Goal: Task Accomplishment & Management: Manage account settings

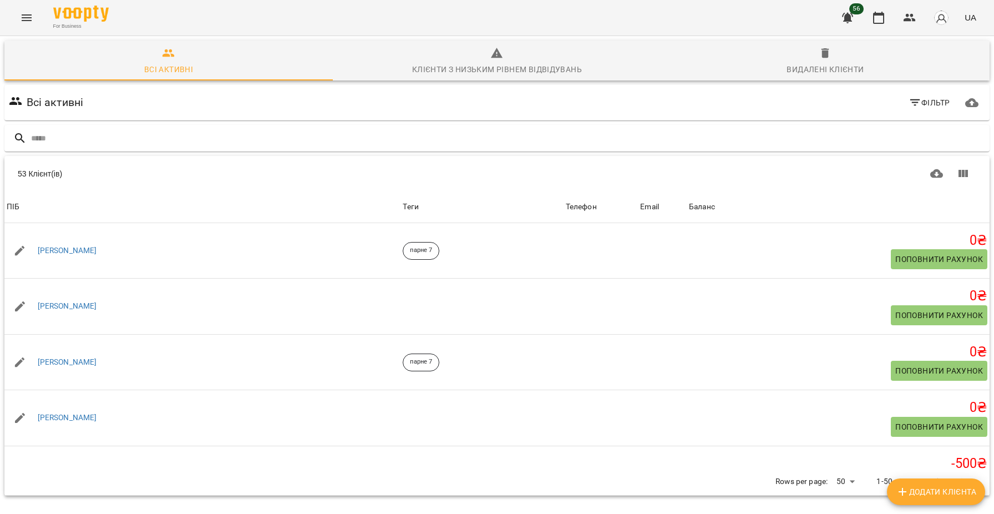
click at [16, 14] on button "Menu" at bounding box center [26, 17] width 27 height 27
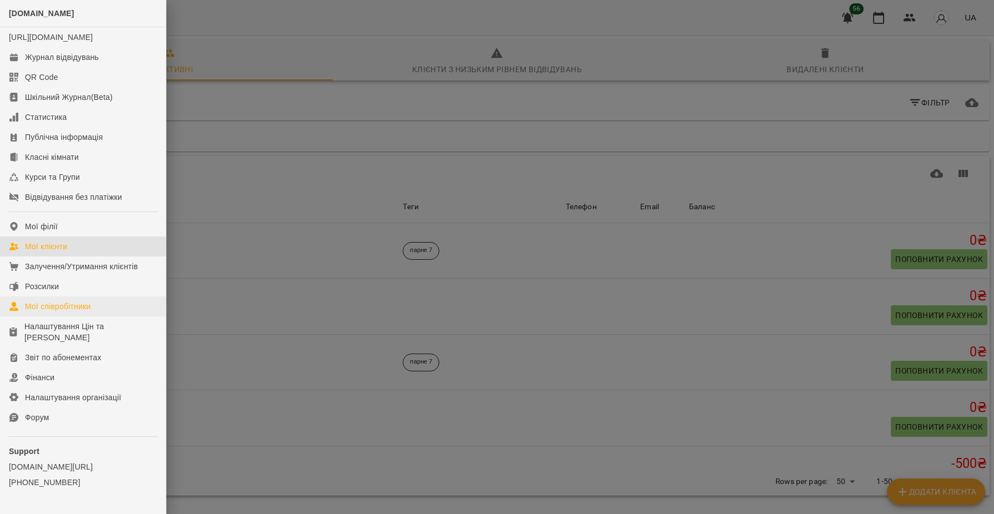
click at [77, 312] on div "Мої співробітники" at bounding box center [58, 306] width 66 height 11
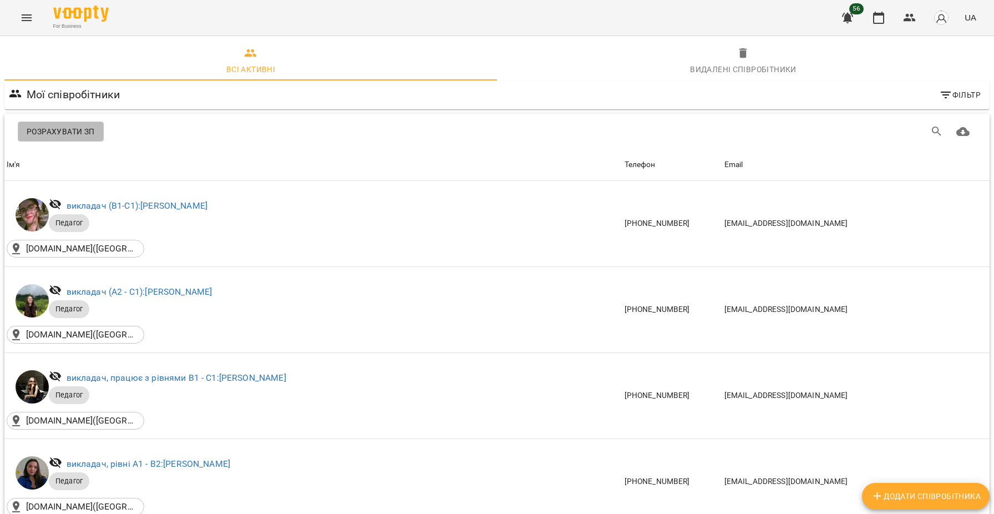
click at [90, 134] on span "Розрахувати ЗП" at bounding box center [61, 131] width 68 height 13
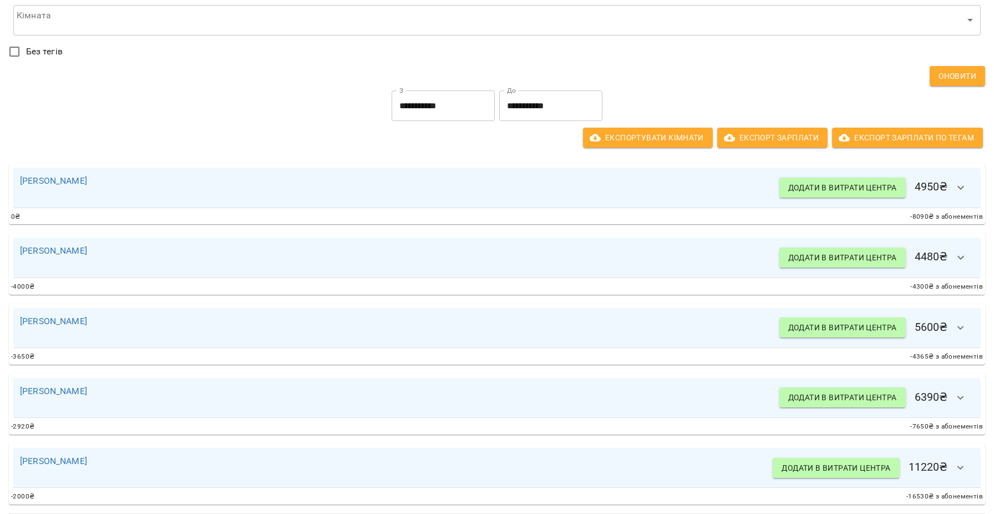
scroll to position [135, 0]
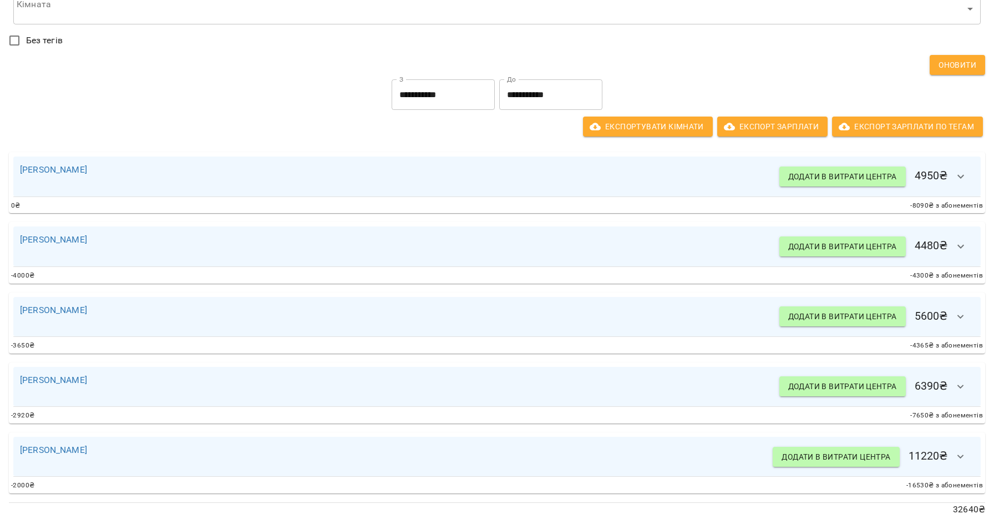
click at [560, 98] on input "**********" at bounding box center [550, 94] width 103 height 31
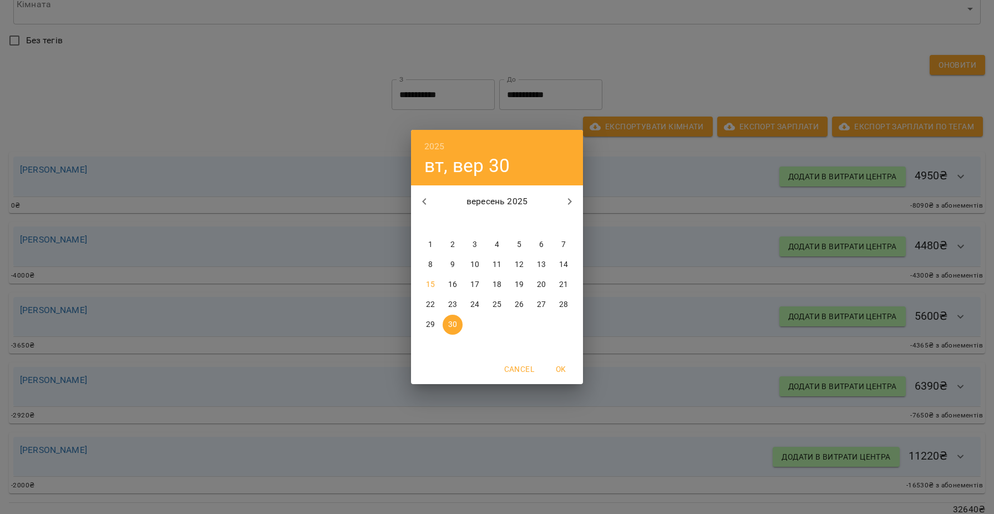
click at [427, 286] on p "15" at bounding box center [430, 284] width 9 height 11
type input "**********"
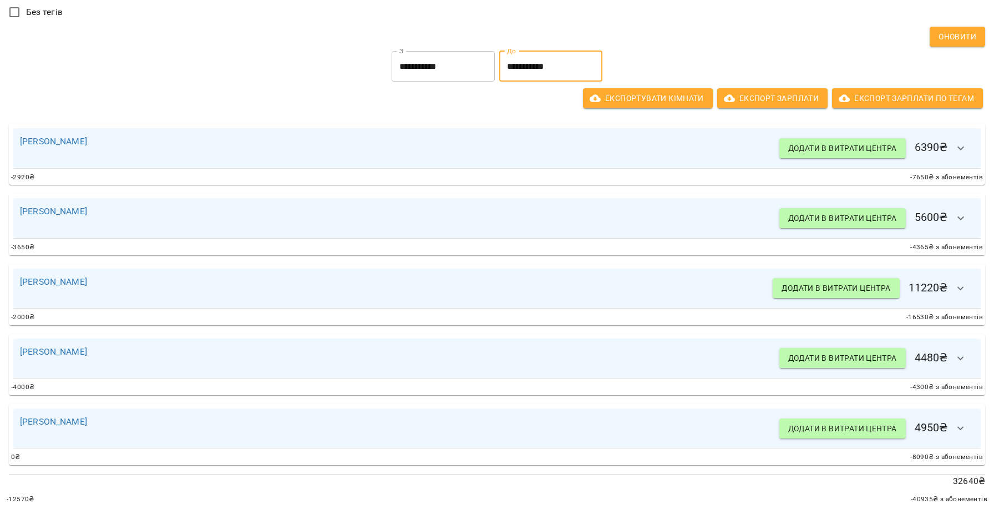
scroll to position [164, 0]
click at [72, 279] on link "[PERSON_NAME]" at bounding box center [53, 281] width 67 height 11
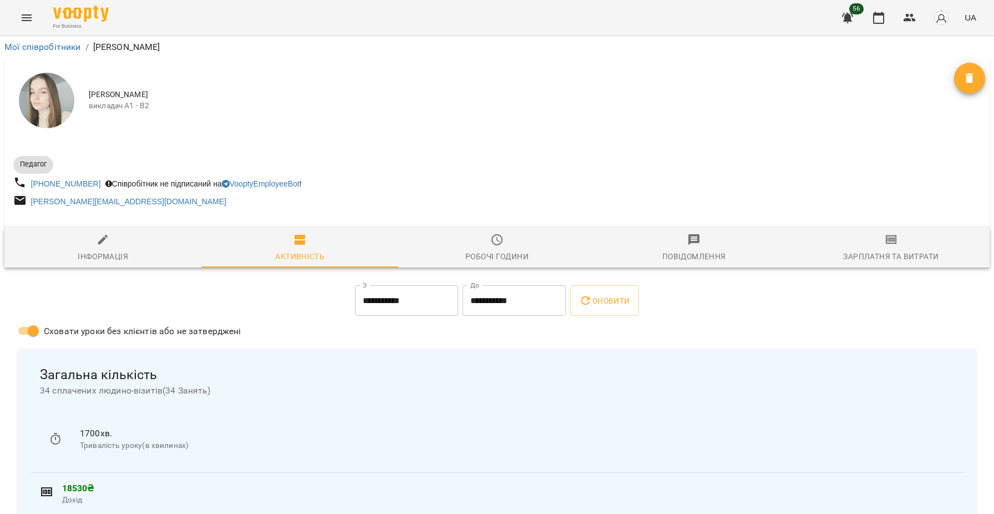
click at [904, 245] on span "Зарплатня та Витрати" at bounding box center [892, 248] width 184 height 30
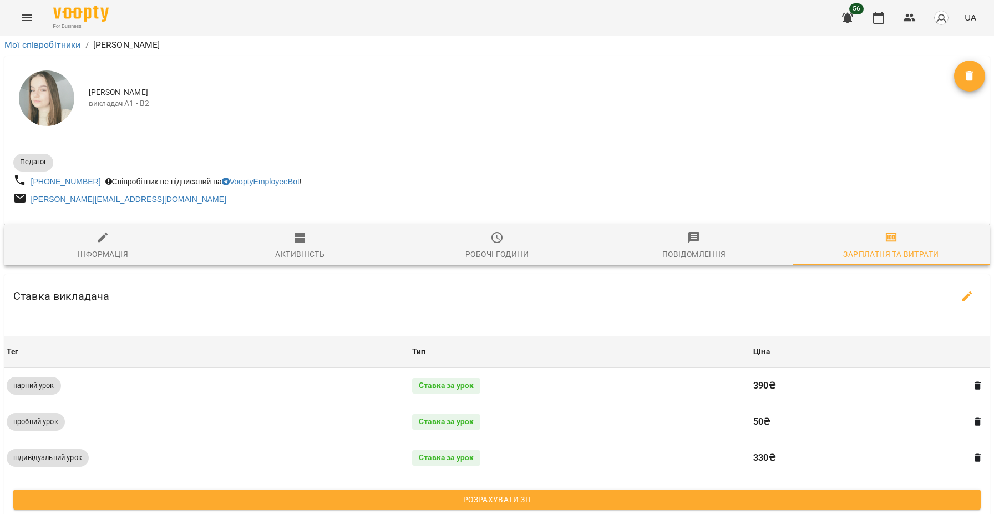
scroll to position [274, 0]
click at [719, 493] on span "Розрахувати ЗП" at bounding box center [497, 499] width 950 height 13
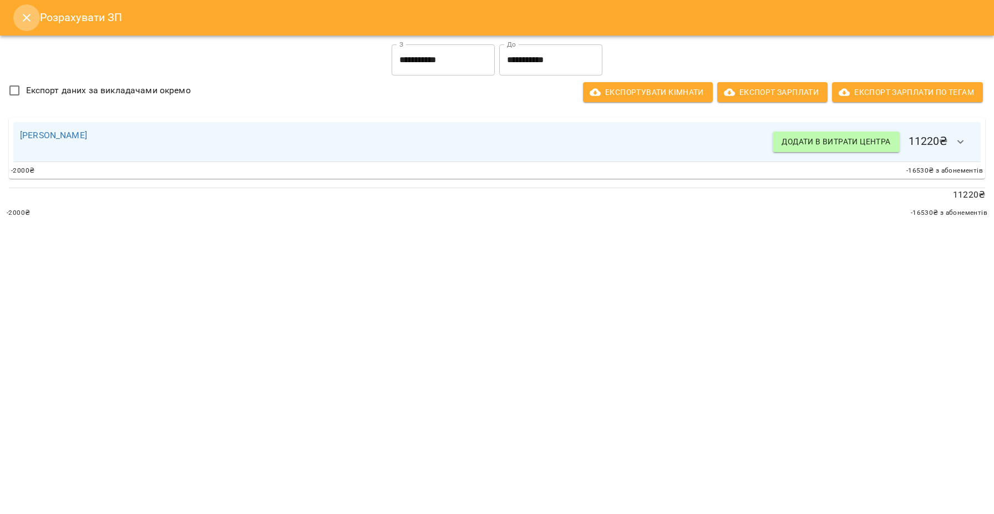
click at [23, 18] on icon "Close" at bounding box center [26, 17] width 13 height 13
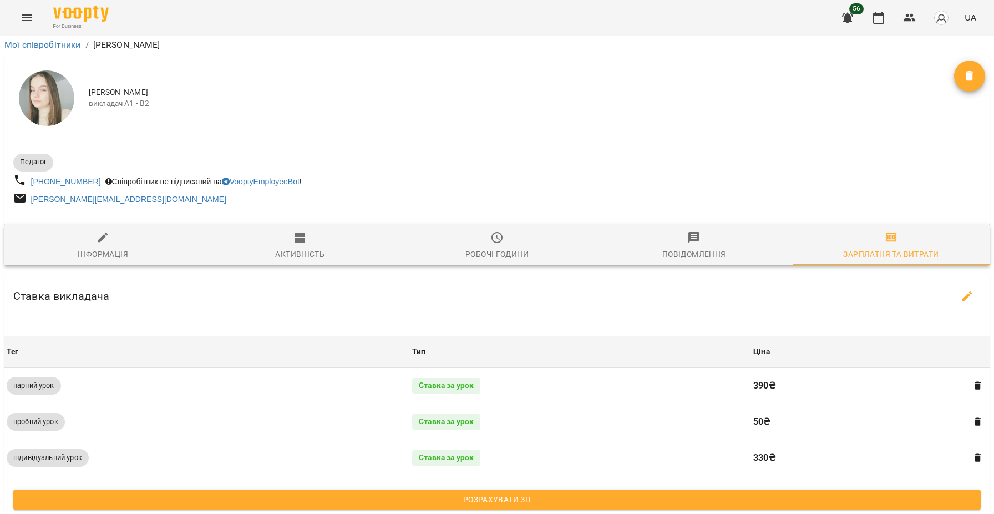
click at [19, 14] on button "Menu" at bounding box center [26, 17] width 27 height 27
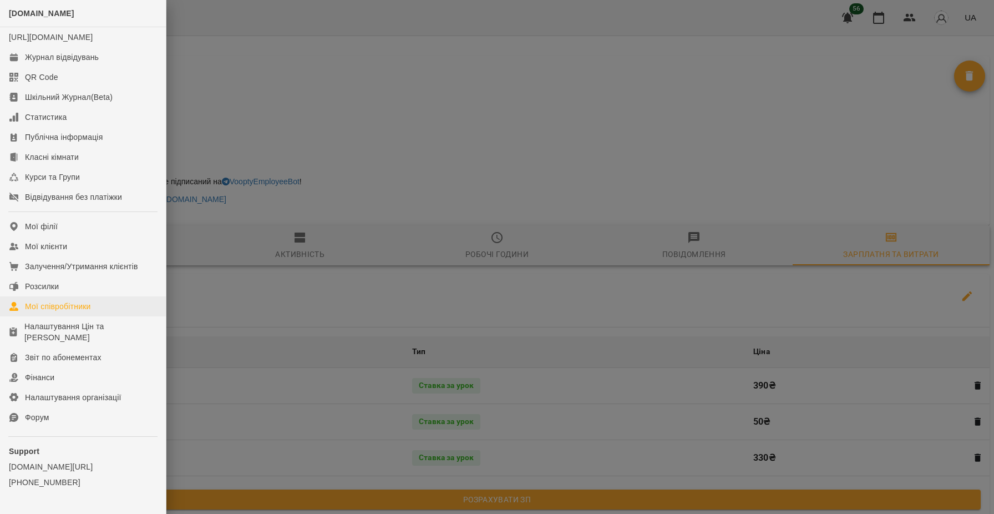
click at [82, 312] on div "Мої співробітники" at bounding box center [58, 306] width 66 height 11
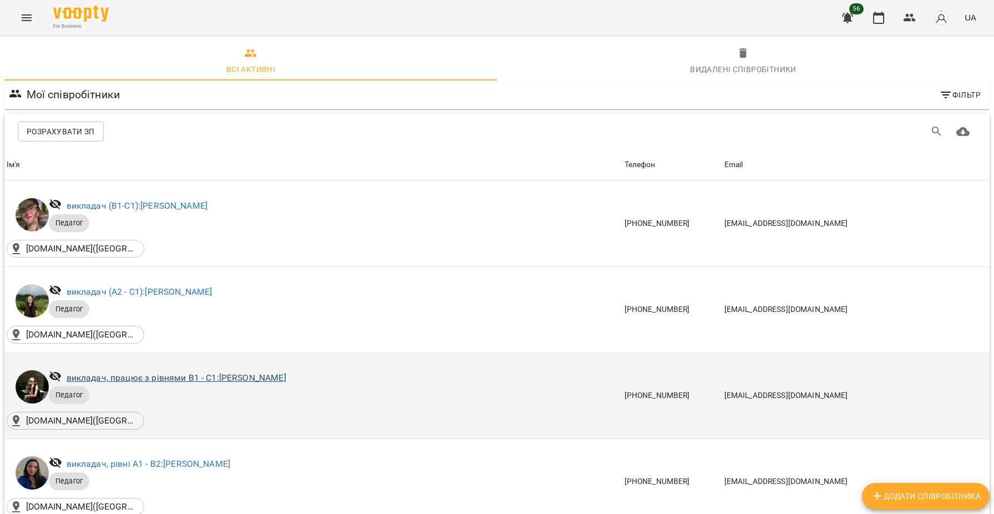
click at [139, 381] on link "викладач, працює з рівнями В1 - С1: Людмила Ярош" at bounding box center [177, 377] width 220 height 11
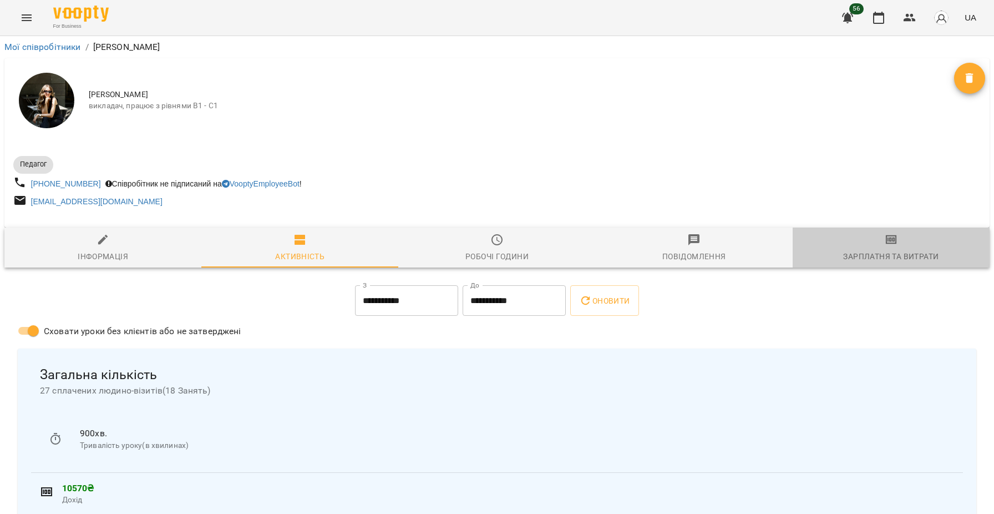
click at [868, 251] on div "Зарплатня та Витрати" at bounding box center [890, 256] width 95 height 13
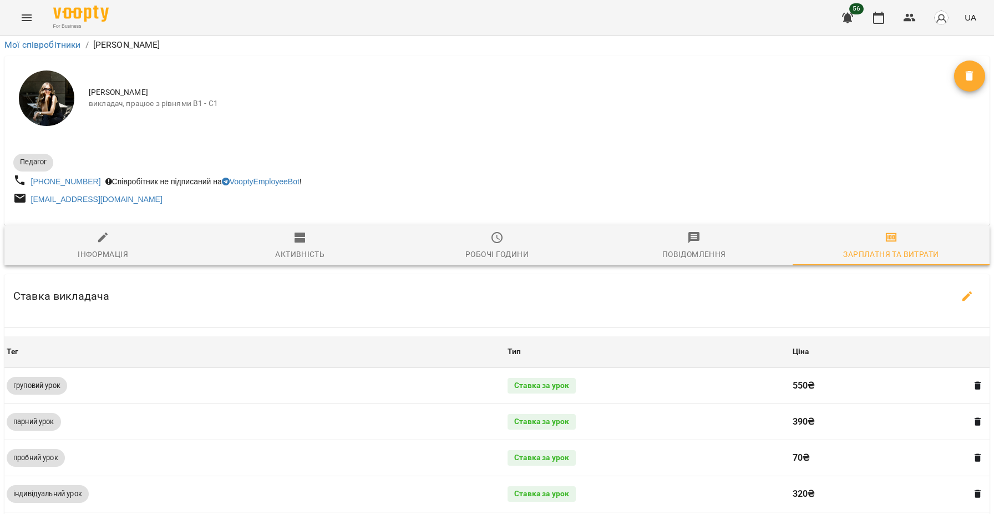
scroll to position [382, 0]
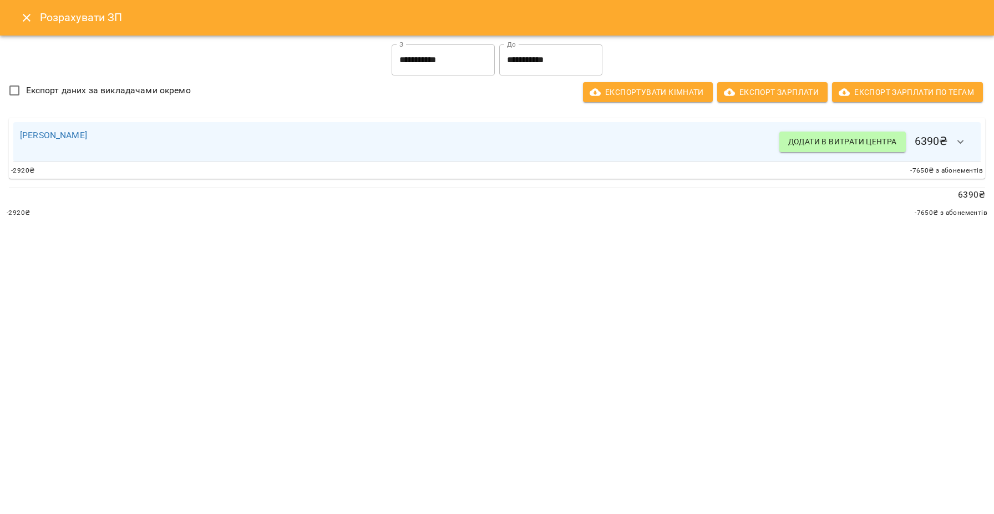
click at [542, 51] on input "**********" at bounding box center [550, 59] width 103 height 31
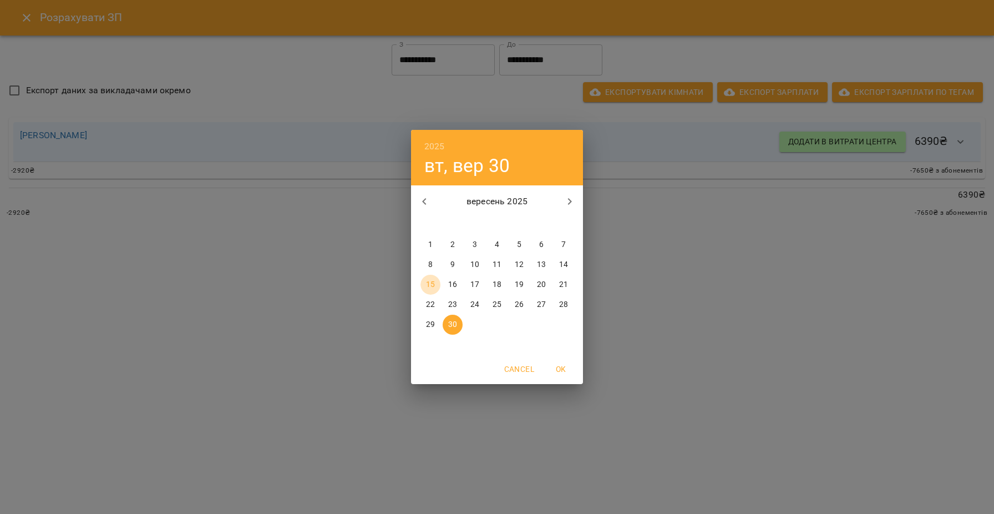
click at [432, 282] on p "15" at bounding box center [430, 284] width 9 height 11
type input "**********"
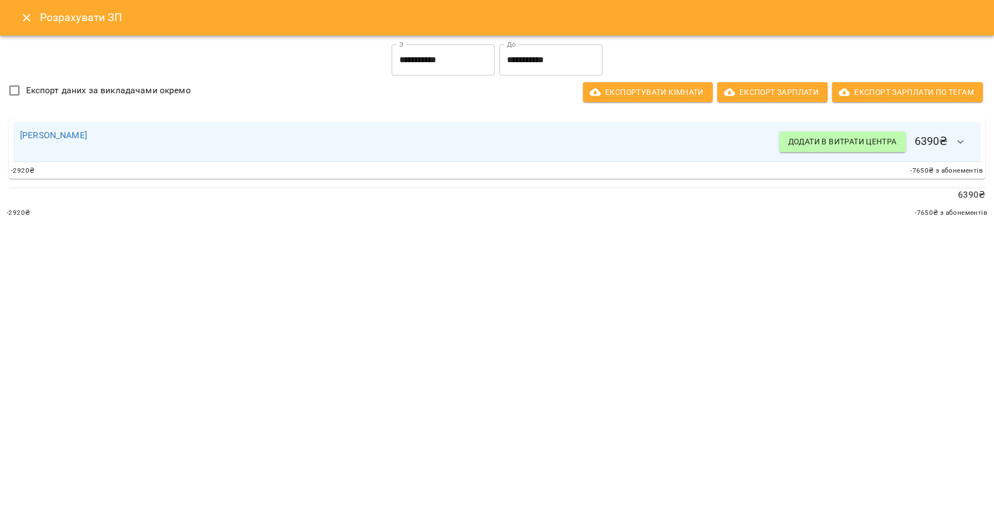
click at [37, 34] on div "Розрахувати ЗП" at bounding box center [497, 18] width 994 height 36
click at [29, 17] on icon "Close" at bounding box center [26, 17] width 13 height 13
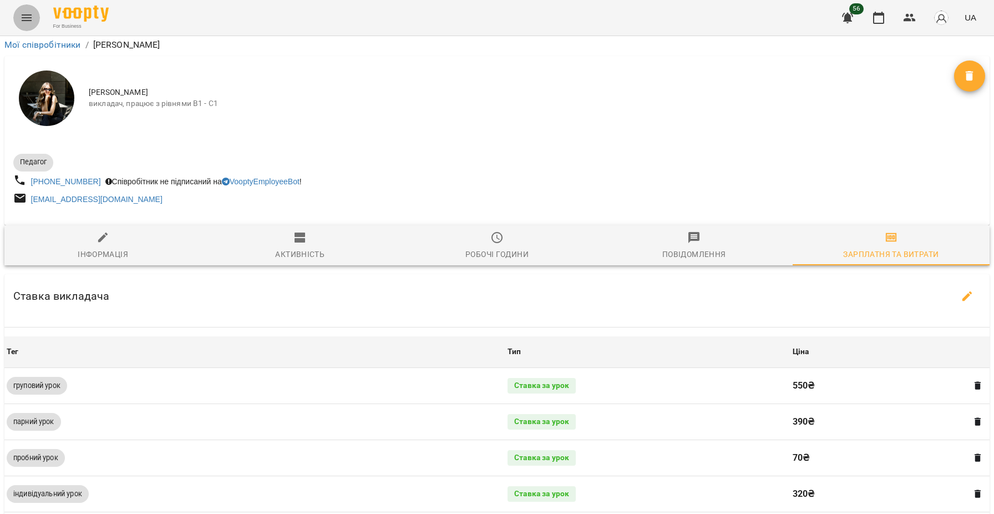
click at [29, 17] on icon "Menu" at bounding box center [26, 17] width 13 height 13
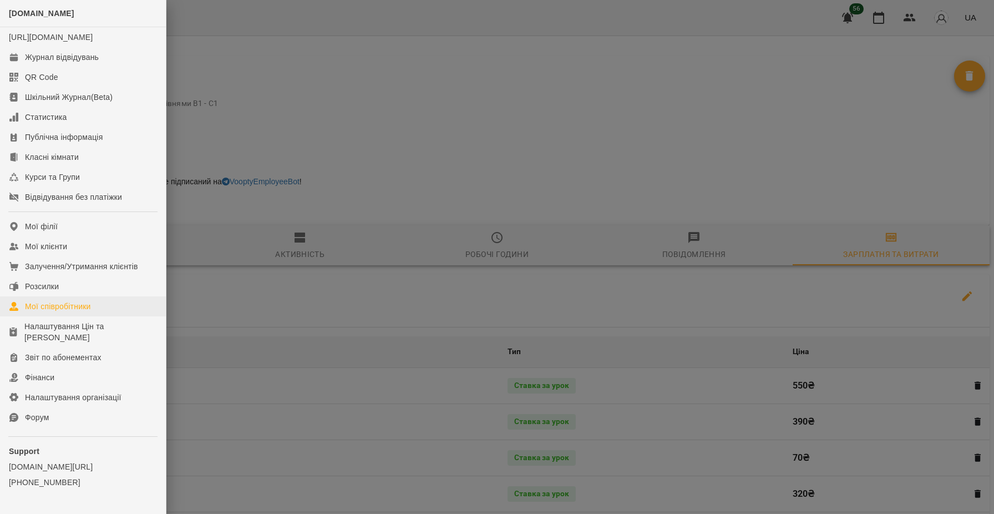
click at [75, 312] on div "Мої співробітники" at bounding box center [58, 306] width 66 height 11
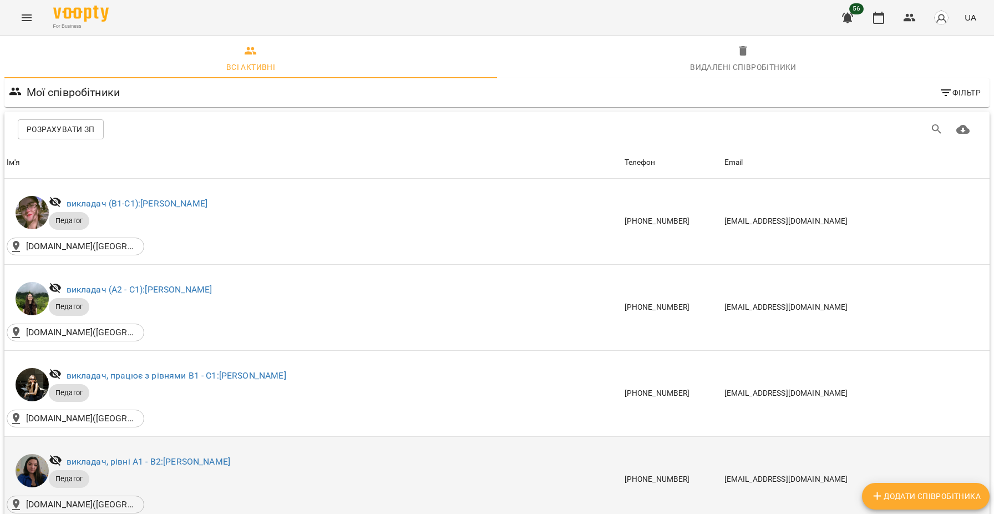
scroll to position [208, 0]
click at [159, 456] on link "викладач, рівні А1 - В2: Самчук Дарина" at bounding box center [149, 461] width 164 height 11
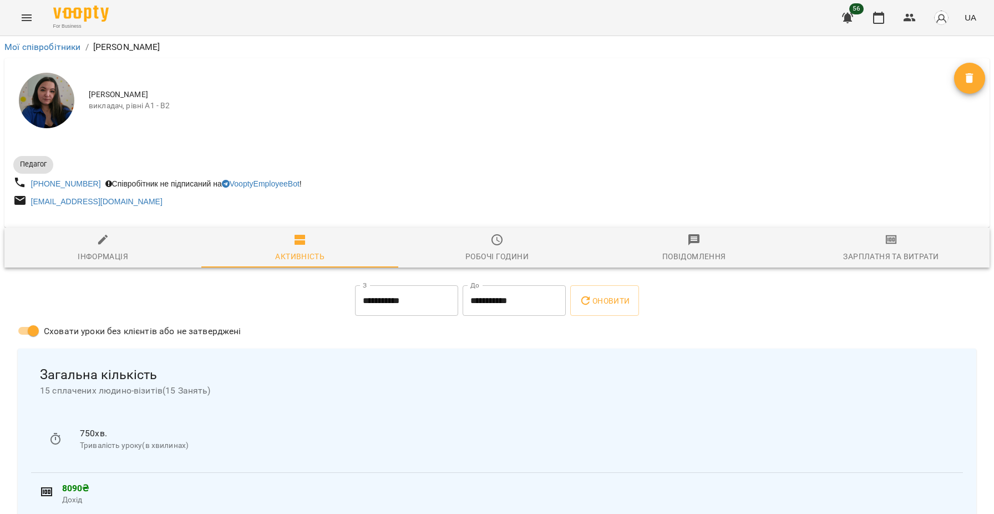
click at [886, 246] on icon "button" at bounding box center [891, 239] width 13 height 13
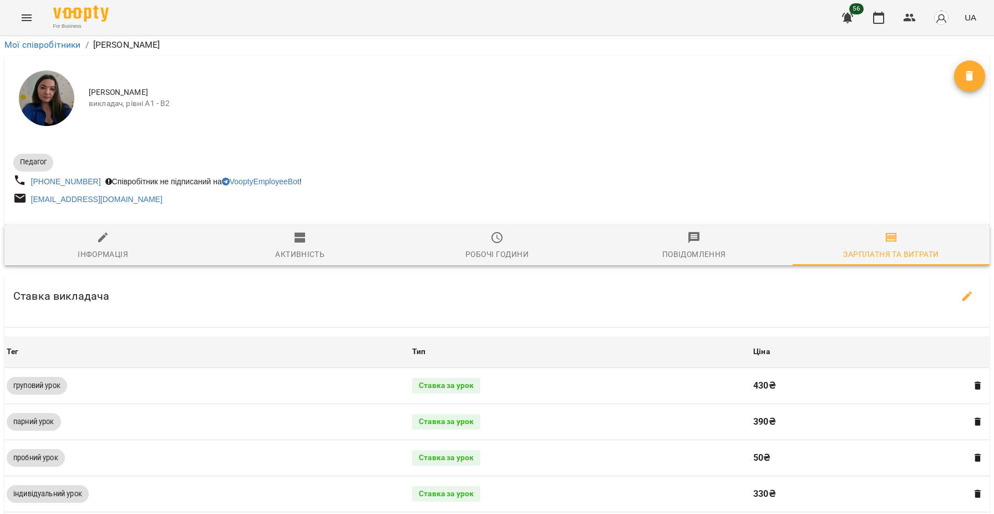
scroll to position [310, 0]
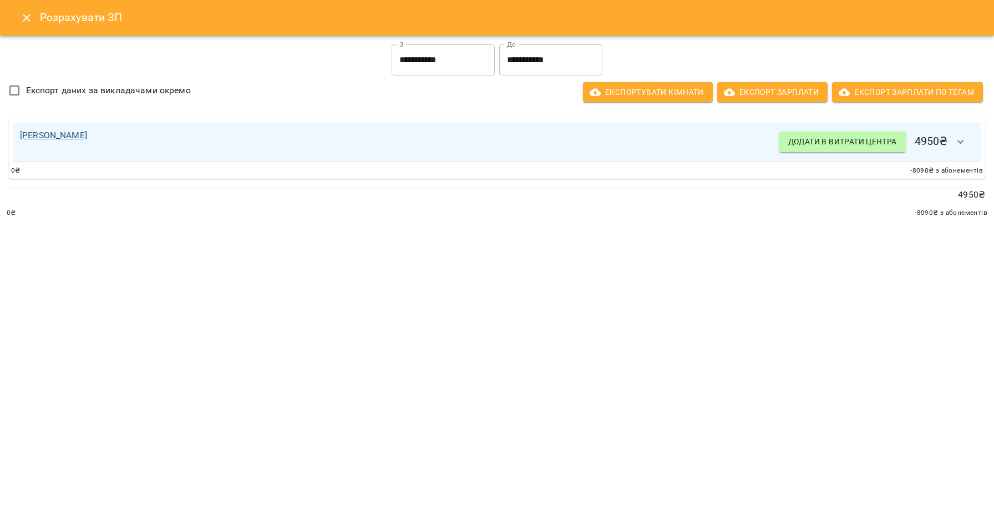
click at [62, 134] on link "Самчук Дарина" at bounding box center [53, 135] width 67 height 11
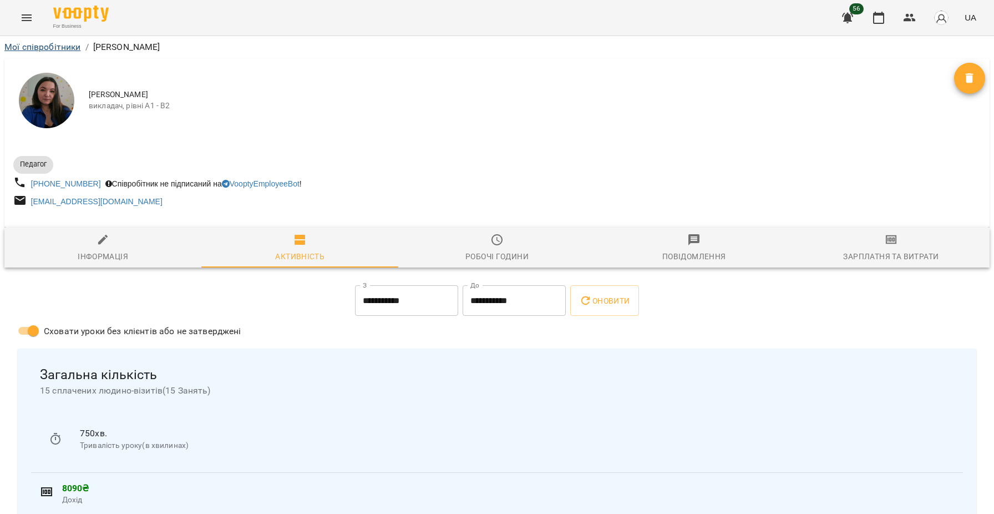
scroll to position [0, 0]
click at [26, 49] on link "Мої співробітники" at bounding box center [42, 47] width 77 height 11
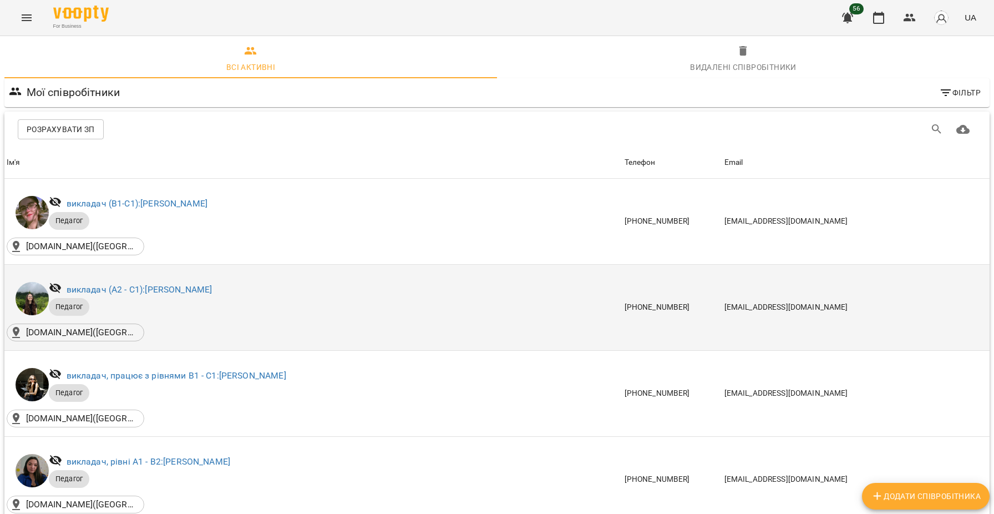
scroll to position [260, 0]
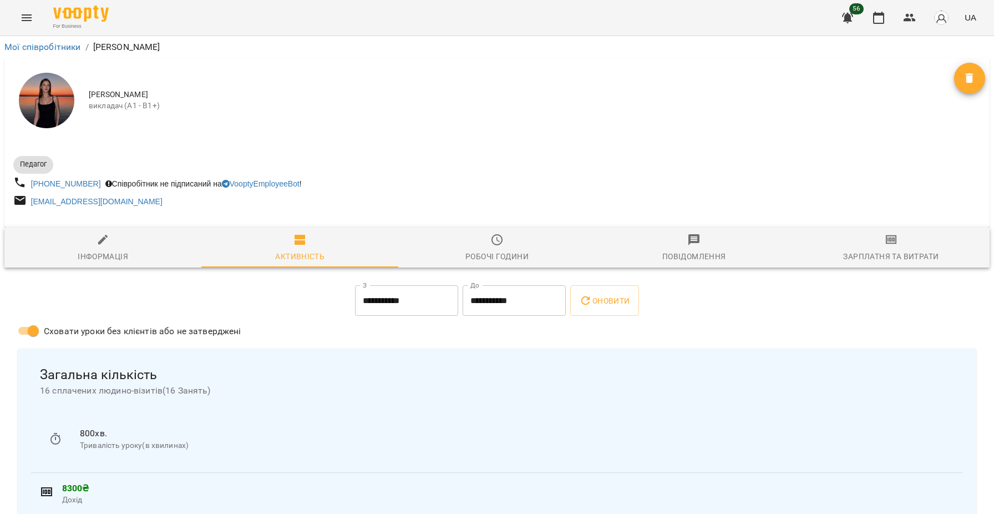
click at [879, 245] on span "Зарплатня та Витрати" at bounding box center [892, 248] width 184 height 30
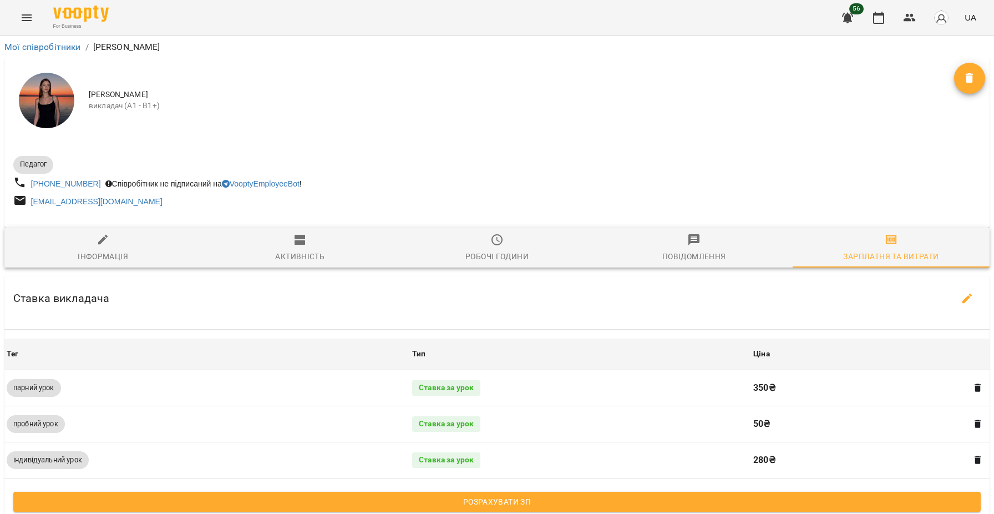
click at [521, 506] on span "Розрахувати ЗП" at bounding box center [497, 501] width 950 height 13
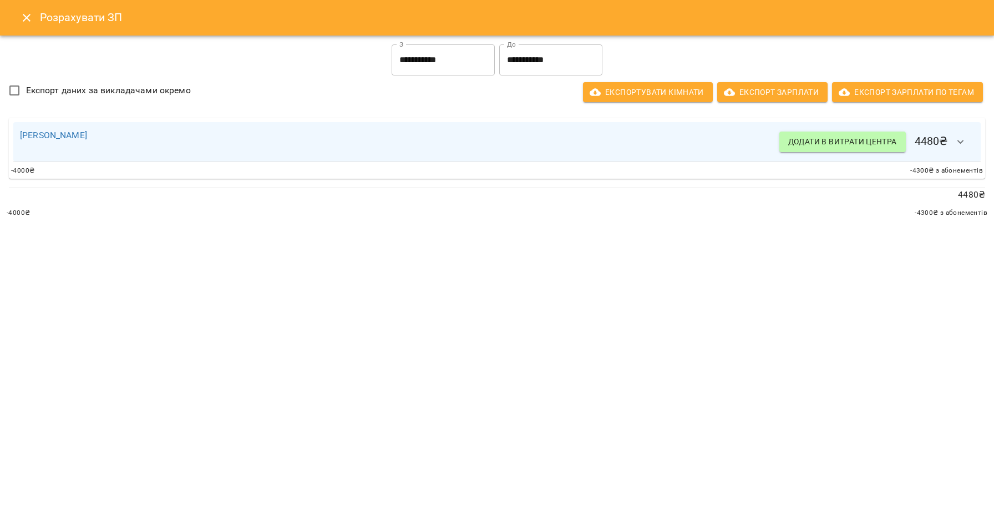
click at [28, 14] on icon "Close" at bounding box center [26, 17] width 13 height 13
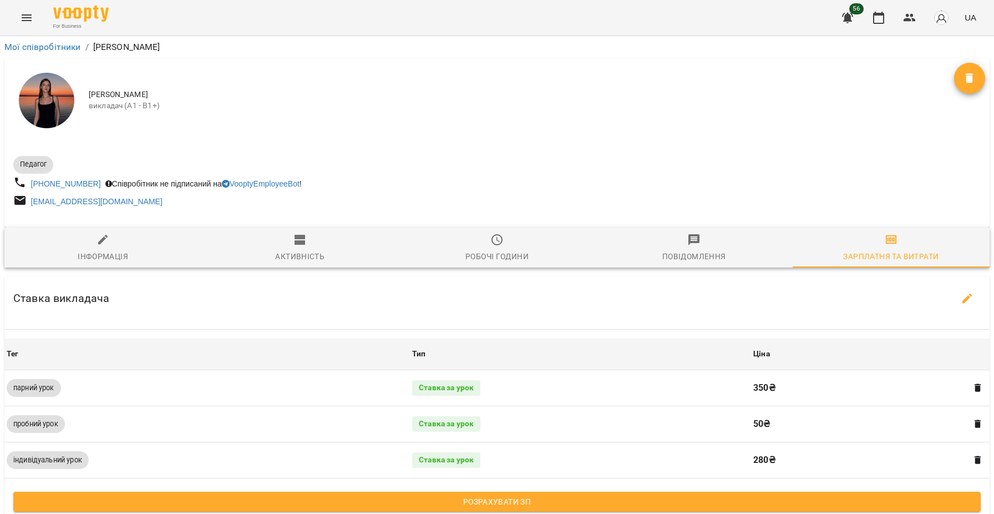
click at [26, 21] on icon "Menu" at bounding box center [27, 17] width 10 height 7
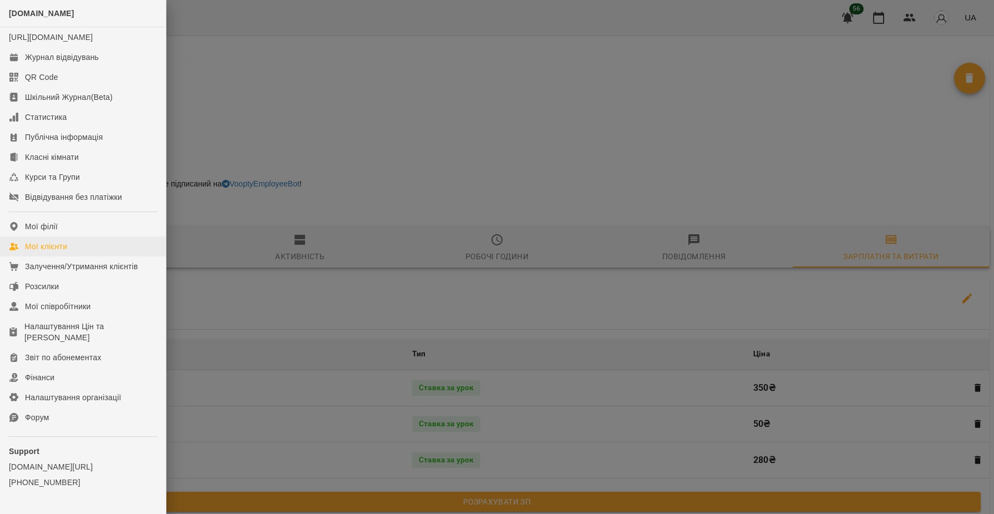
click at [56, 252] on div "Мої клієнти" at bounding box center [46, 246] width 42 height 11
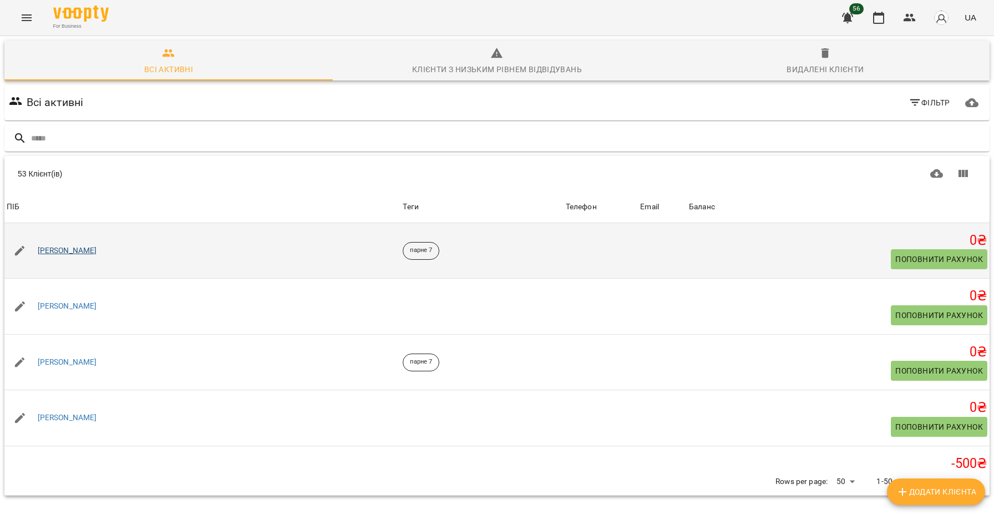
click at [63, 250] on link "Mike Kichkovskiy" at bounding box center [67, 250] width 59 height 11
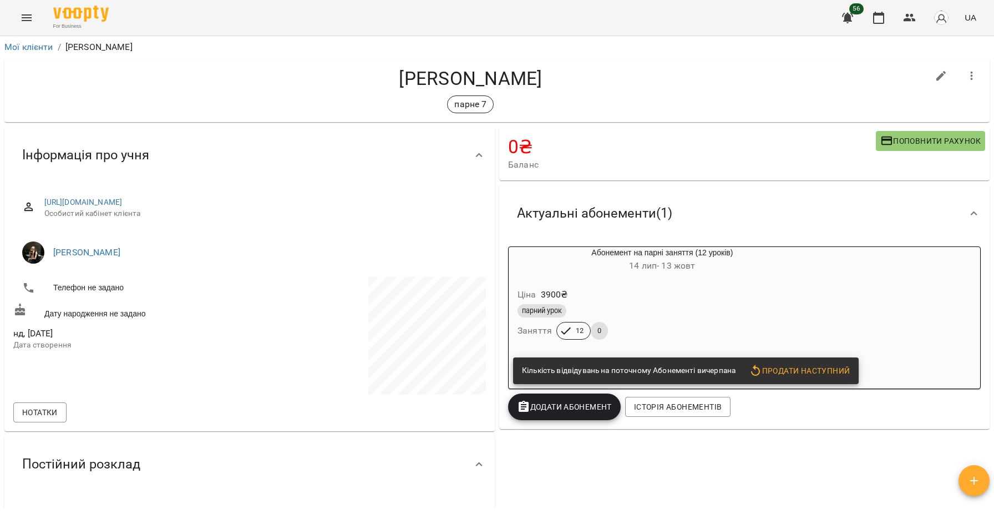
click at [972, 76] on icon "button" at bounding box center [972, 76] width 2 height 9
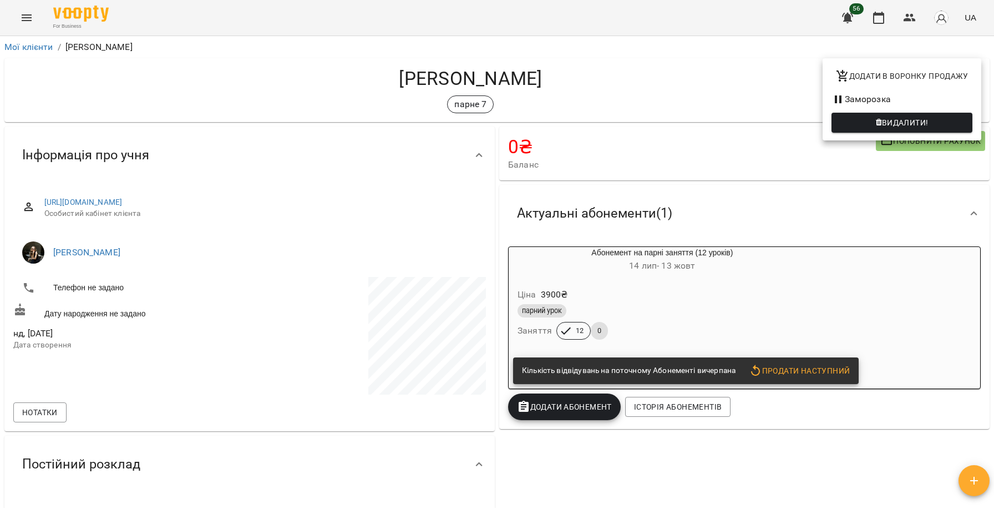
click at [929, 123] on span "Видалити!" at bounding box center [905, 122] width 47 height 13
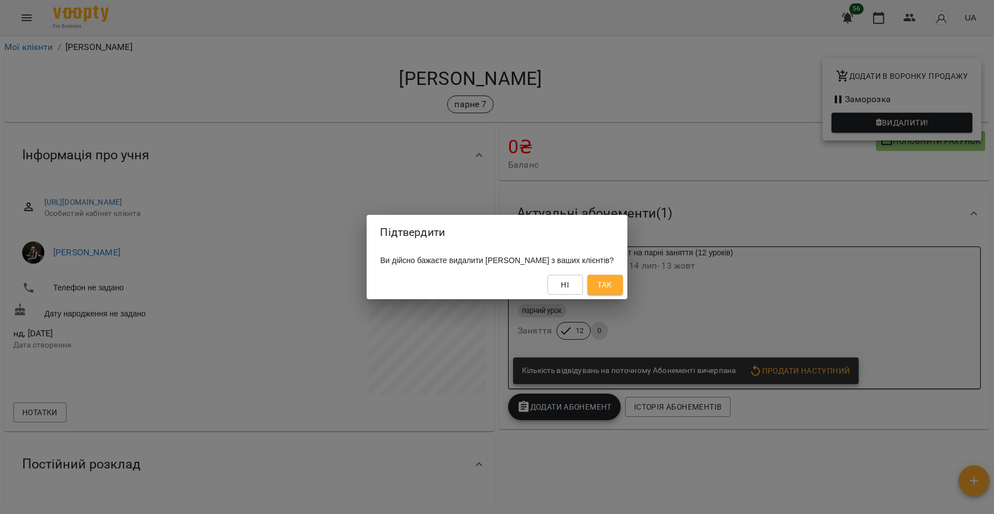
click at [612, 287] on span "Так" at bounding box center [605, 284] width 14 height 13
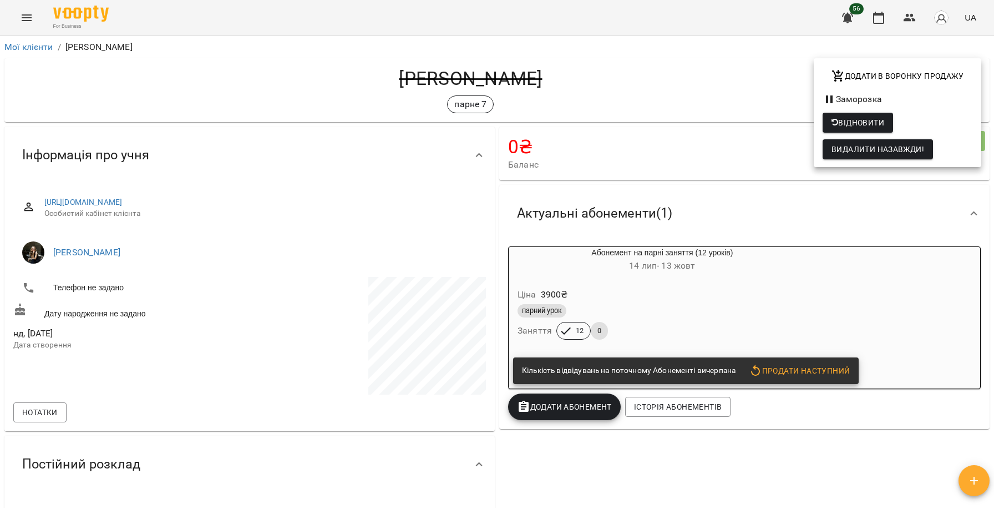
click at [27, 49] on div at bounding box center [497, 257] width 994 height 514
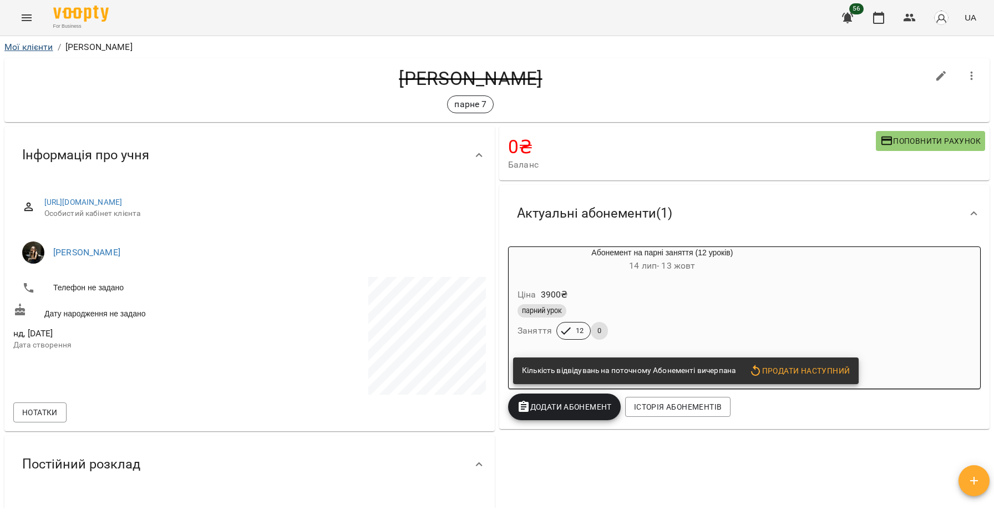
click at [27, 46] on link "Мої клієнти" at bounding box center [28, 47] width 49 height 11
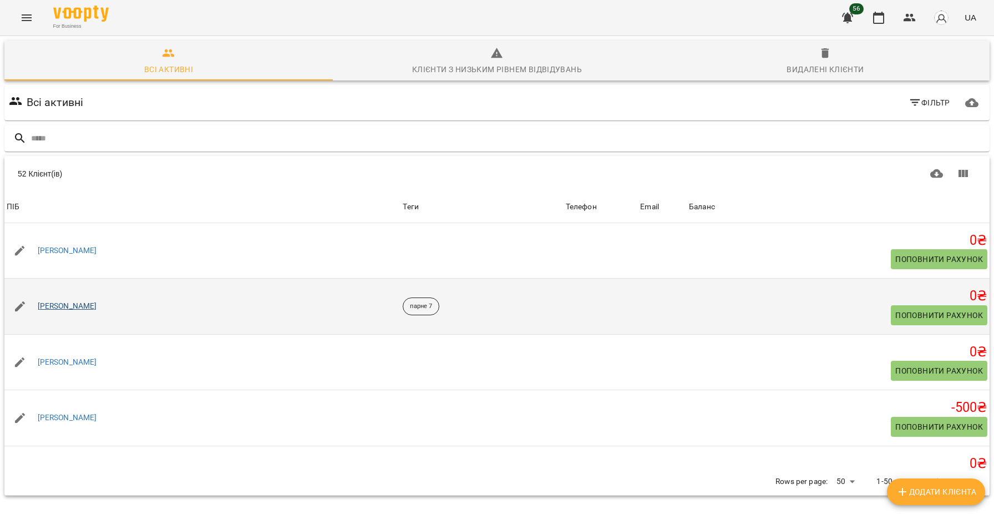
click at [80, 305] on link "Діана Кропіна" at bounding box center [67, 306] width 59 height 11
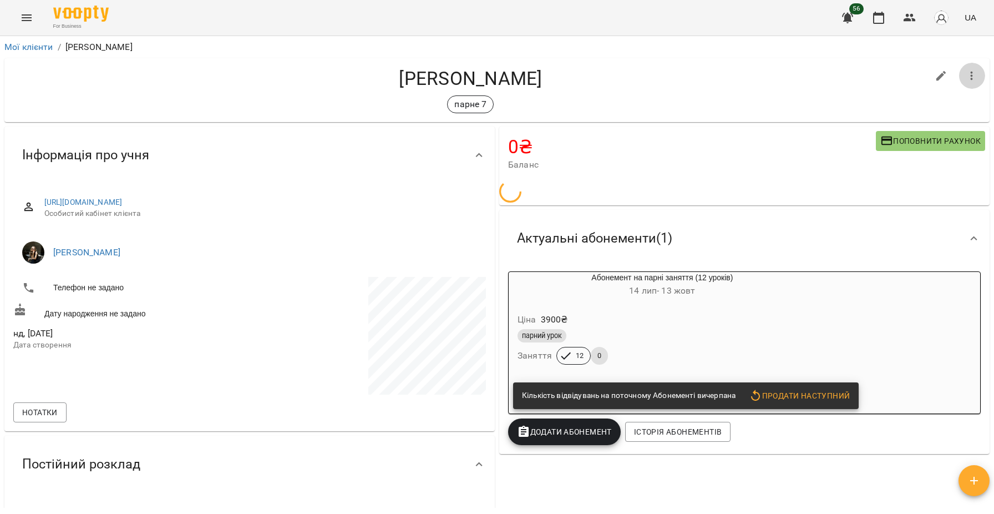
click at [969, 82] on icon "button" at bounding box center [972, 75] width 13 height 13
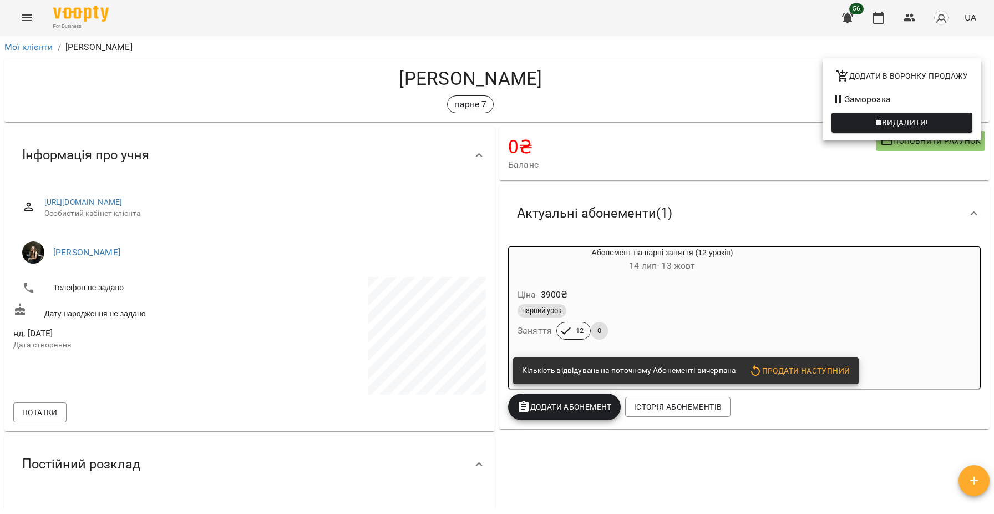
click at [918, 123] on span "Видалити!" at bounding box center [905, 122] width 47 height 13
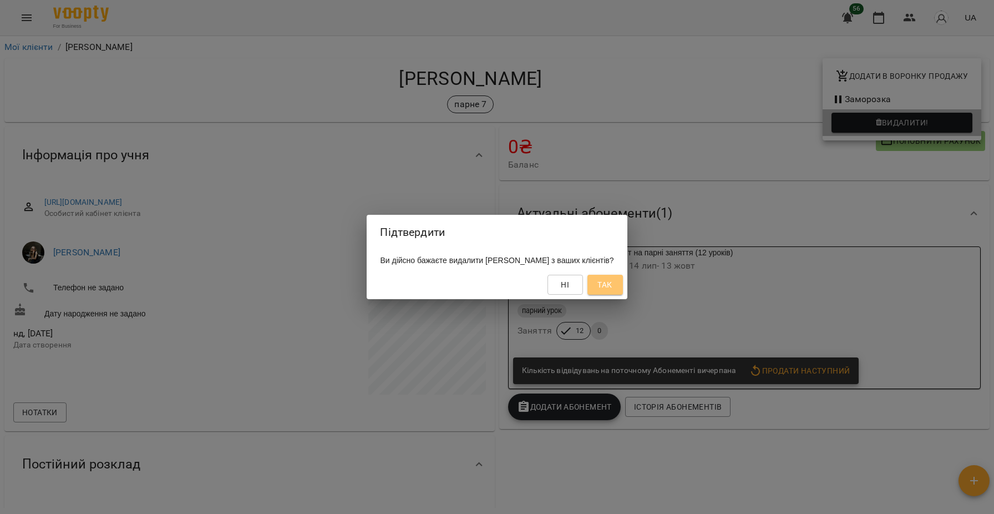
click at [613, 295] on button "Так" at bounding box center [606, 285] width 36 height 20
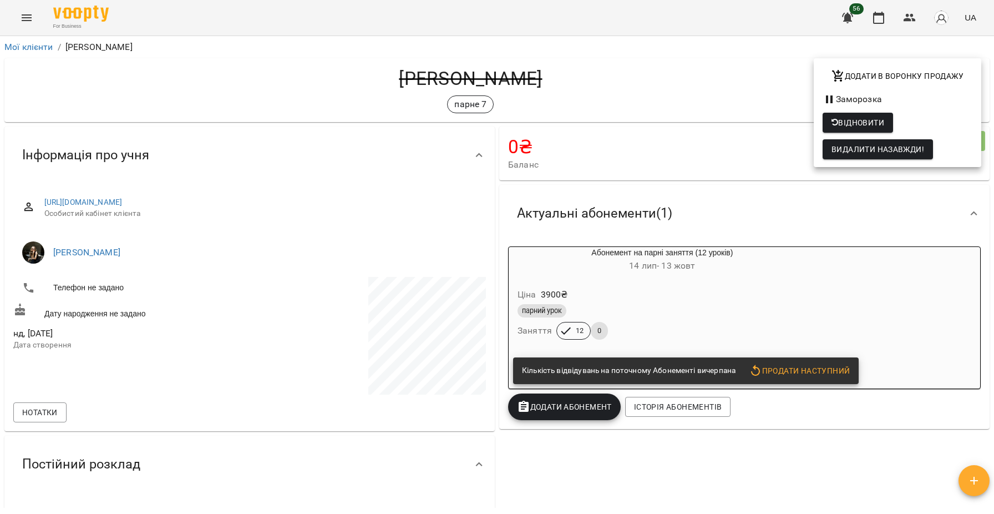
click at [39, 49] on div at bounding box center [497, 257] width 994 height 514
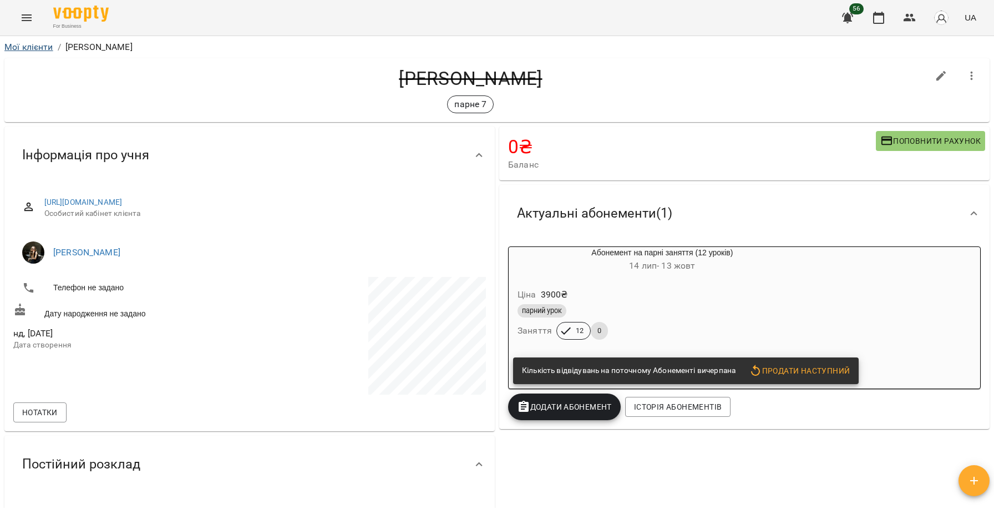
click at [32, 48] on link "Мої клієнти" at bounding box center [28, 47] width 49 height 11
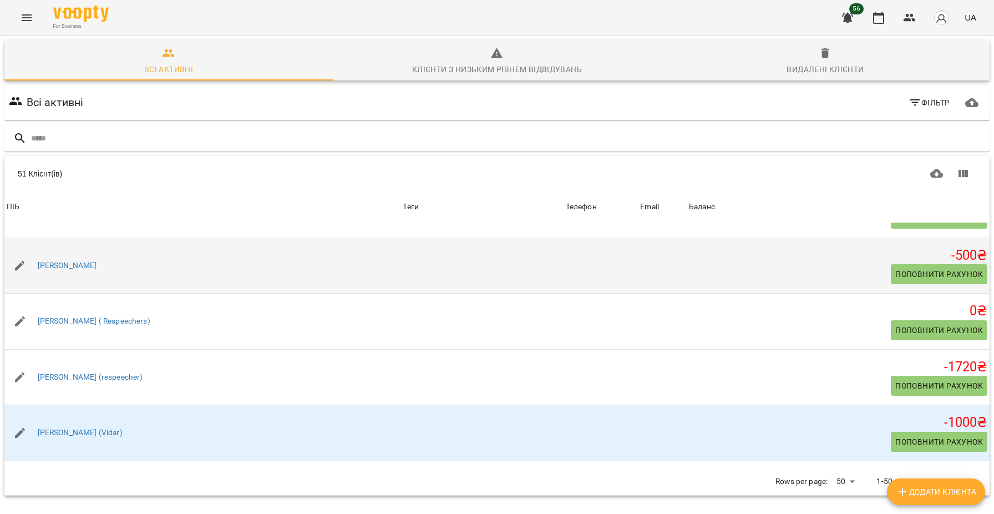
scroll to position [100, 0]
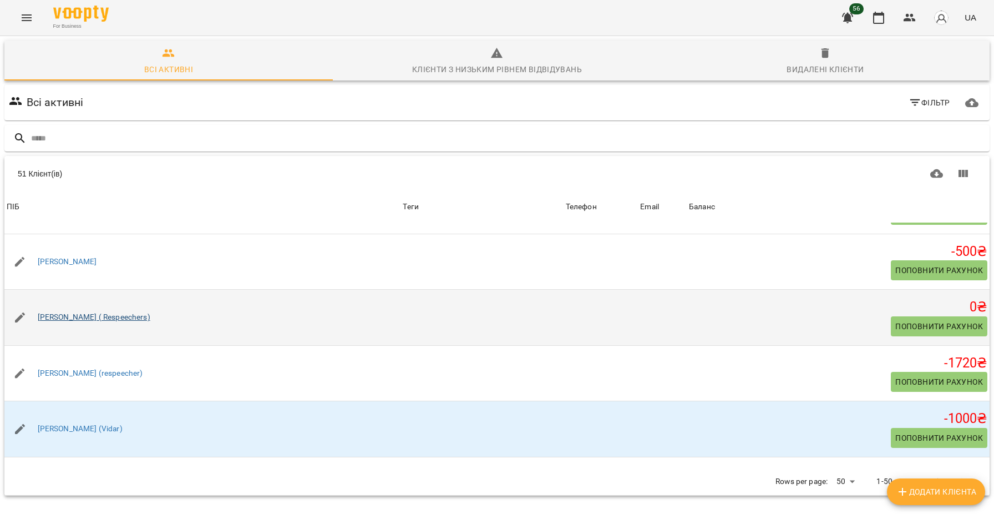
click at [91, 319] on link "[PERSON_NAME] ( Respeechers)" at bounding box center [94, 317] width 113 height 11
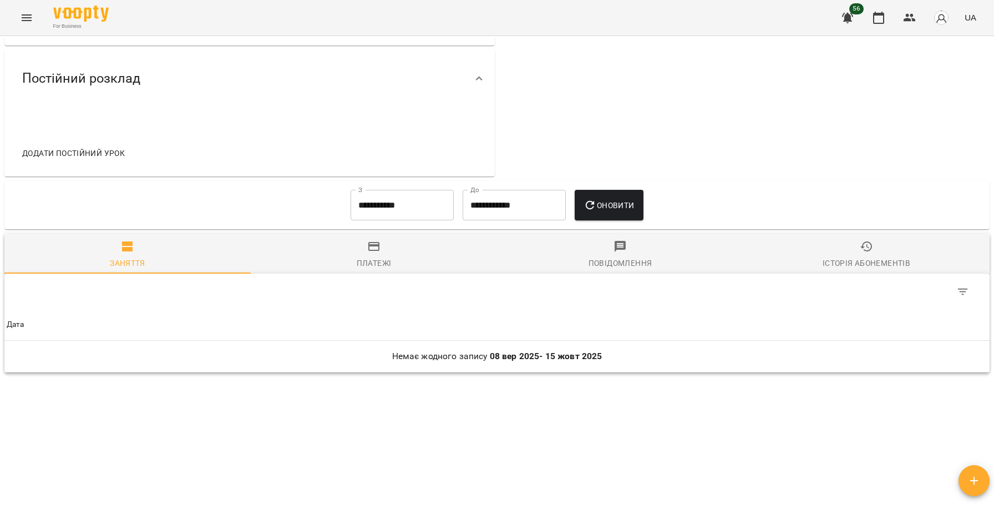
scroll to position [368, 0]
click at [379, 201] on input "**********" at bounding box center [402, 205] width 103 height 31
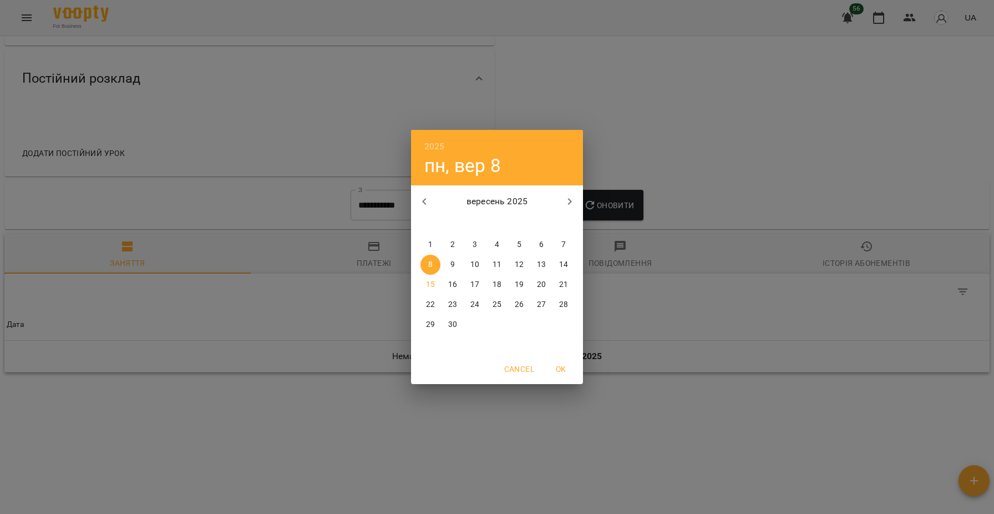
click at [428, 245] on p "1" at bounding box center [430, 244] width 4 height 11
type input "**********"
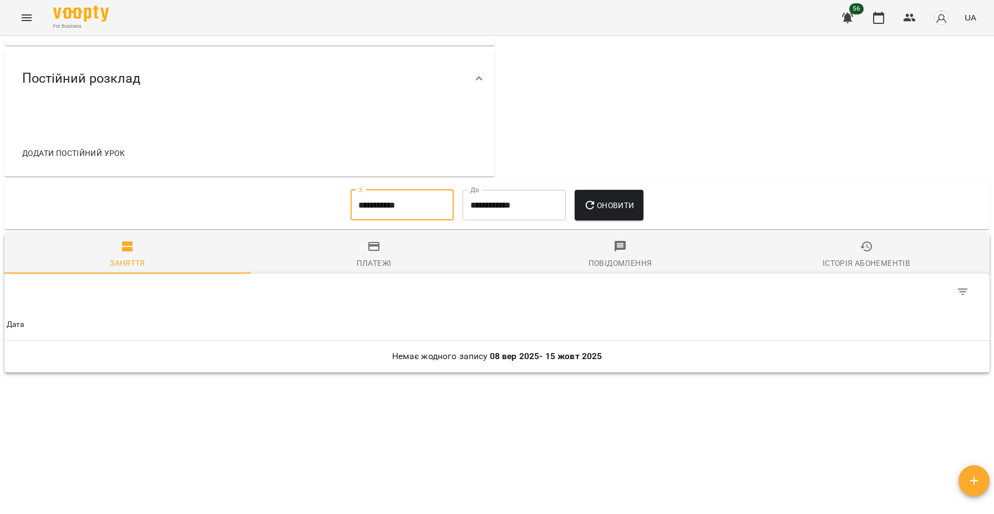
click at [609, 206] on span "Оновити" at bounding box center [609, 205] width 50 height 13
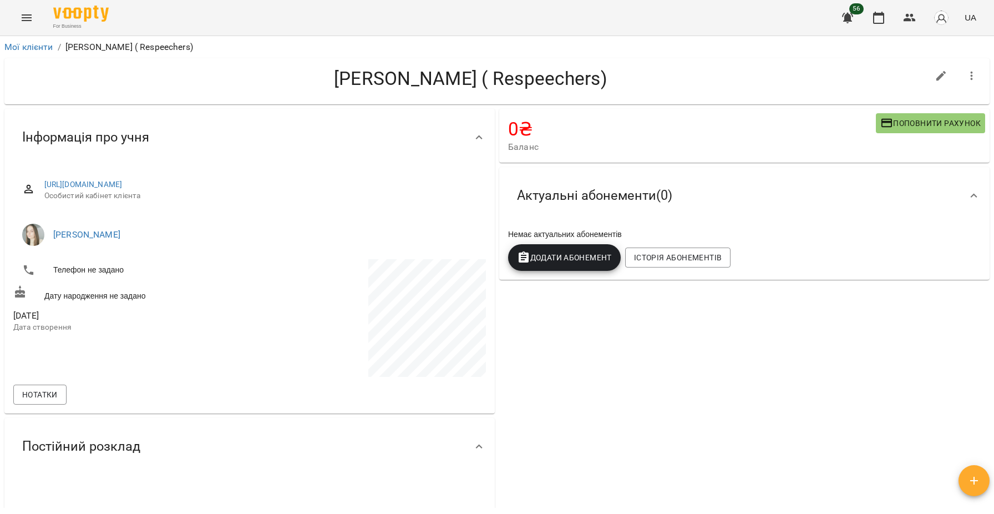
scroll to position [0, 0]
click at [32, 49] on link "Мої клієнти" at bounding box center [28, 47] width 49 height 11
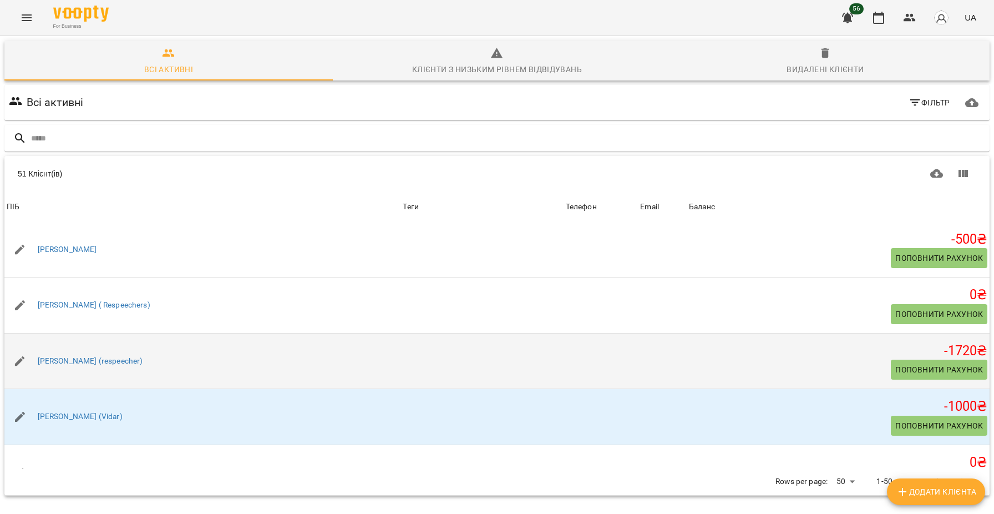
scroll to position [116, 0]
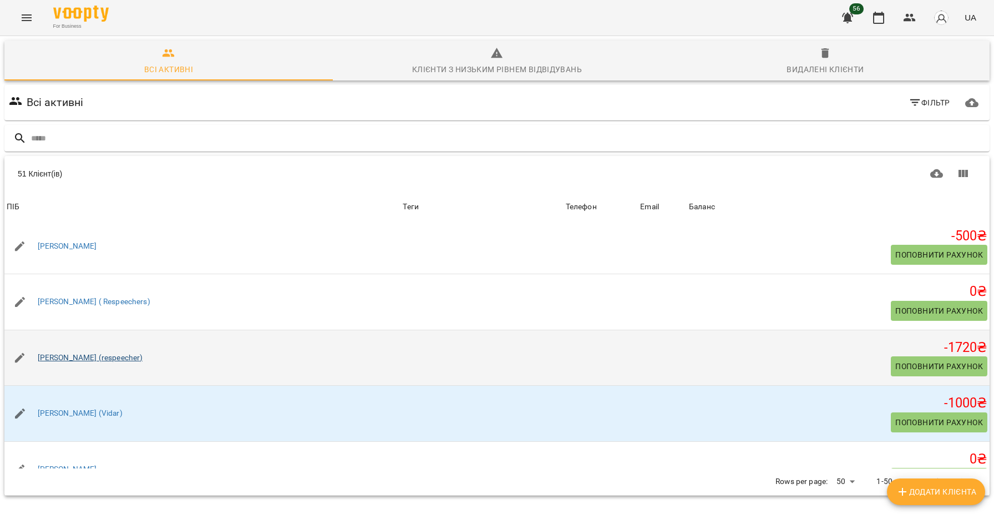
click at [104, 358] on link "[PERSON_NAME] (respeecher)" at bounding box center [90, 357] width 105 height 11
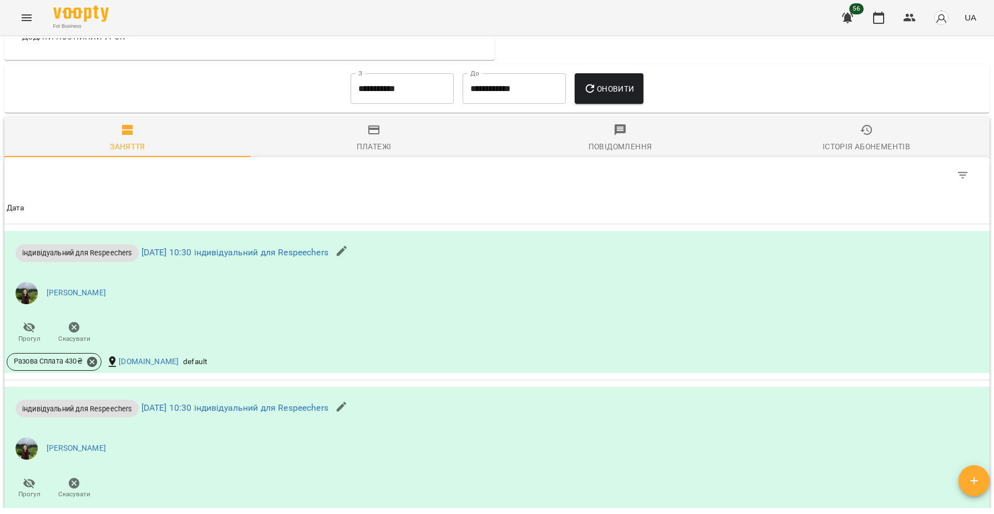
scroll to position [479, 0]
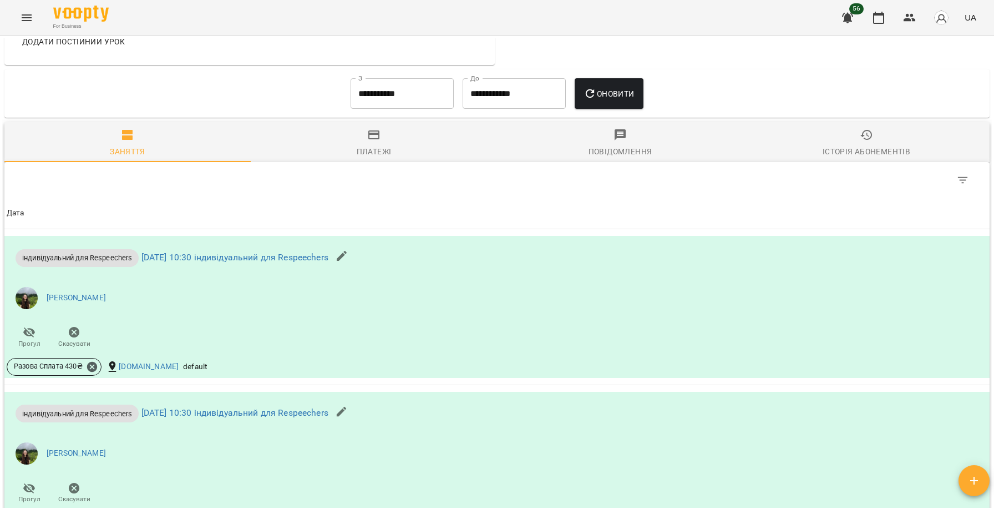
click at [368, 101] on input "**********" at bounding box center [402, 93] width 103 height 31
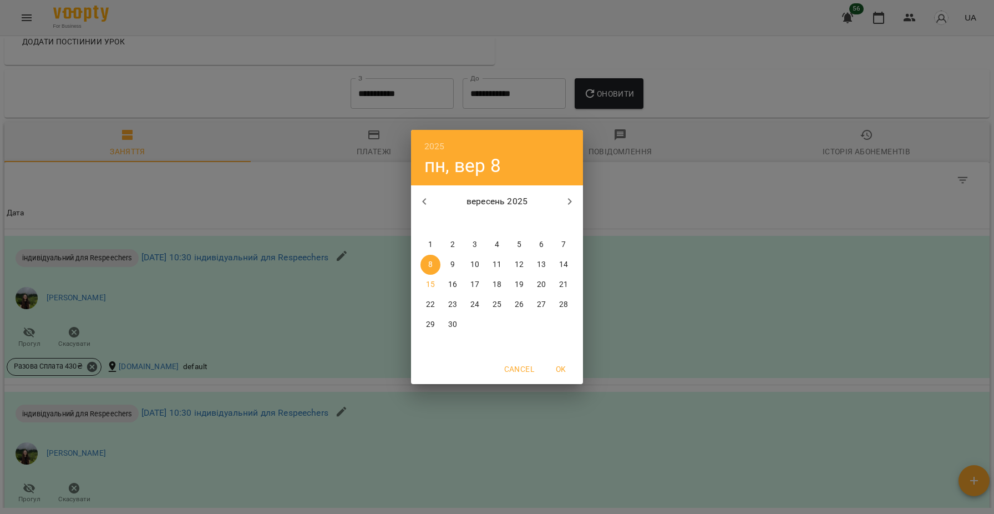
click at [430, 245] on p "1" at bounding box center [430, 244] width 4 height 11
type input "**********"
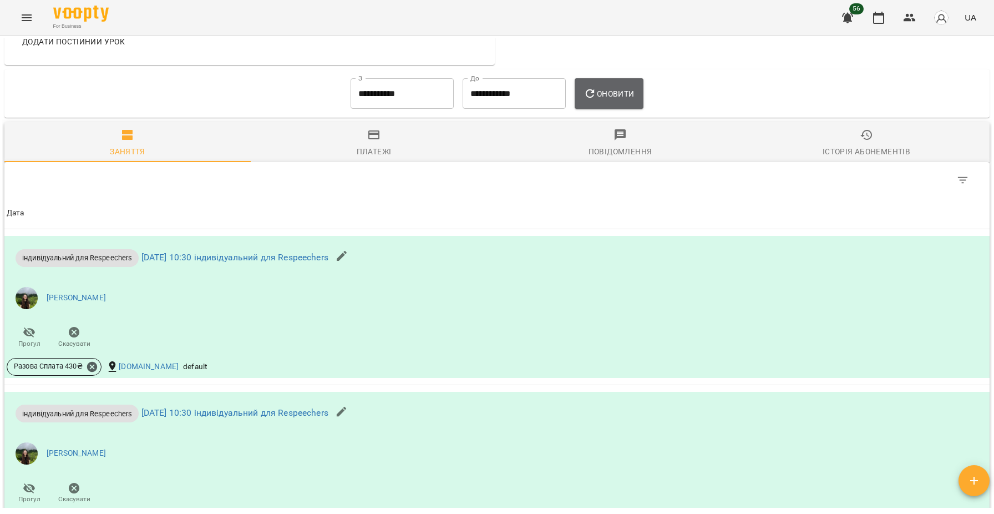
click at [595, 95] on icon "button" at bounding box center [590, 93] width 9 height 9
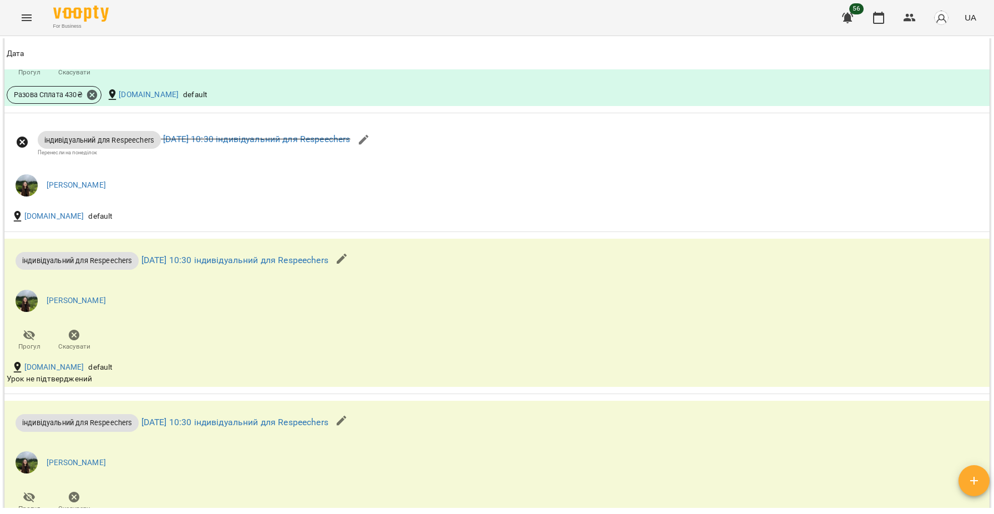
scroll to position [1235, 0]
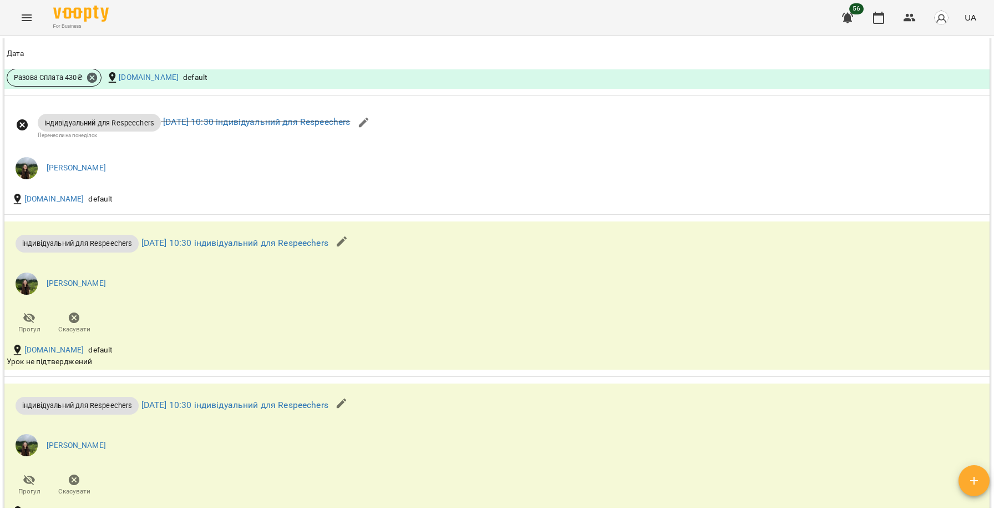
click at [22, 18] on icon "Menu" at bounding box center [26, 17] width 13 height 13
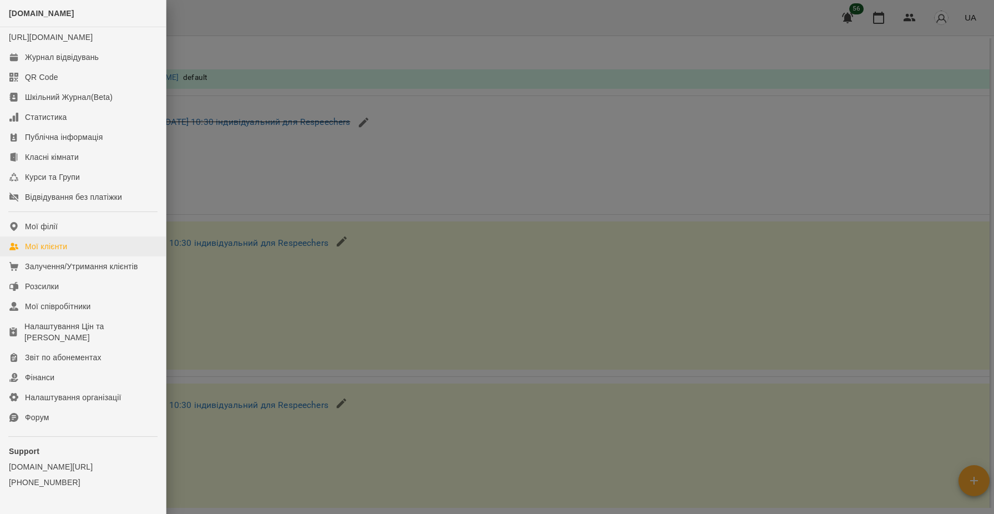
click at [62, 252] on div "Мої клієнти" at bounding box center [46, 246] width 42 height 11
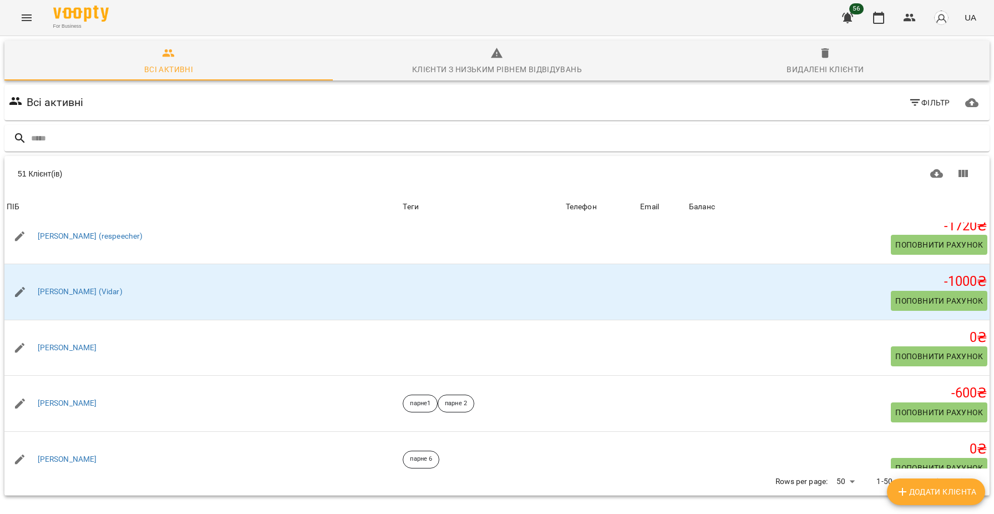
scroll to position [239, 0]
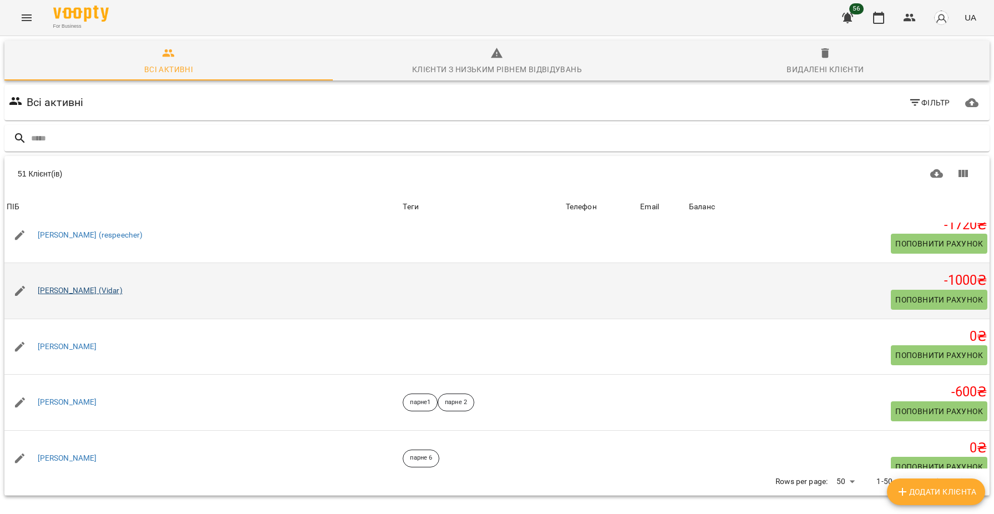
click at [86, 290] on link "[PERSON_NAME] (Vidar)" at bounding box center [80, 290] width 85 height 11
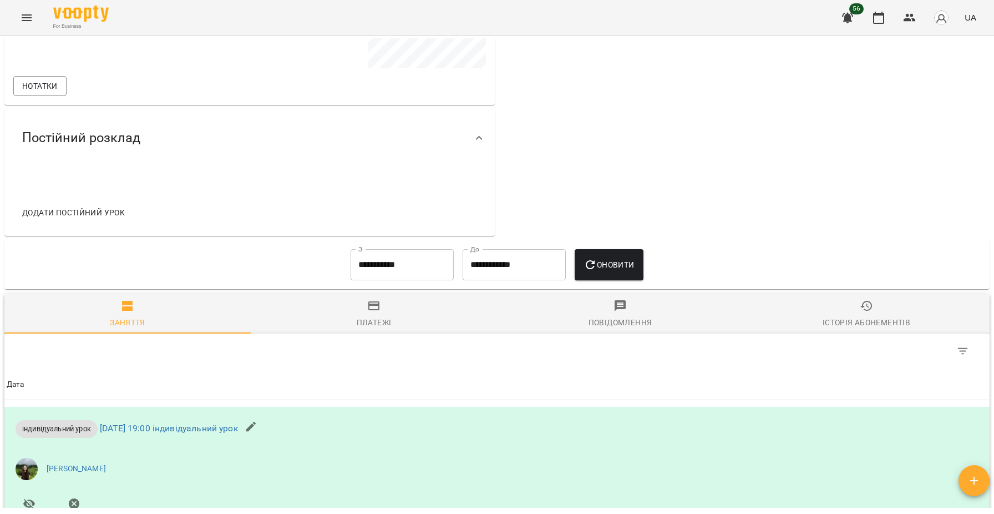
scroll to position [365, 0]
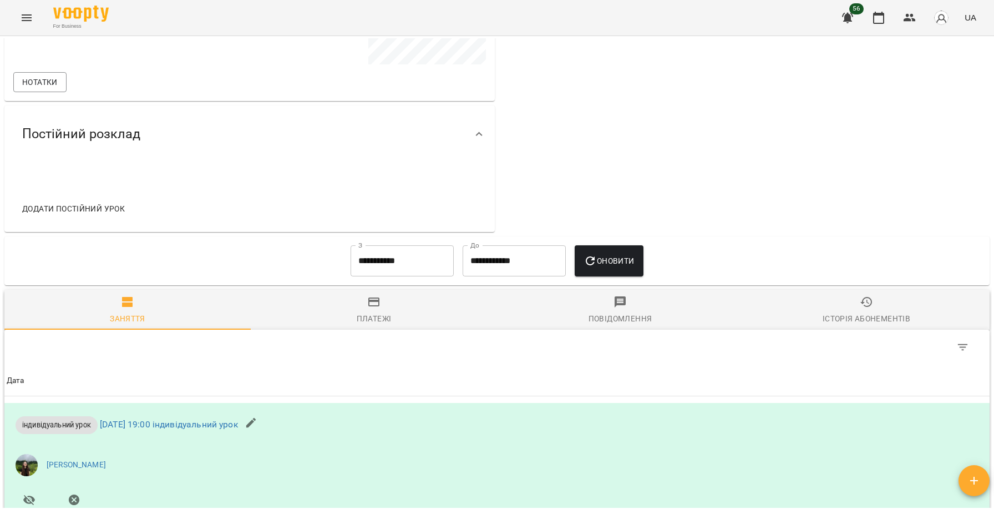
click at [395, 264] on input "**********" at bounding box center [402, 260] width 103 height 31
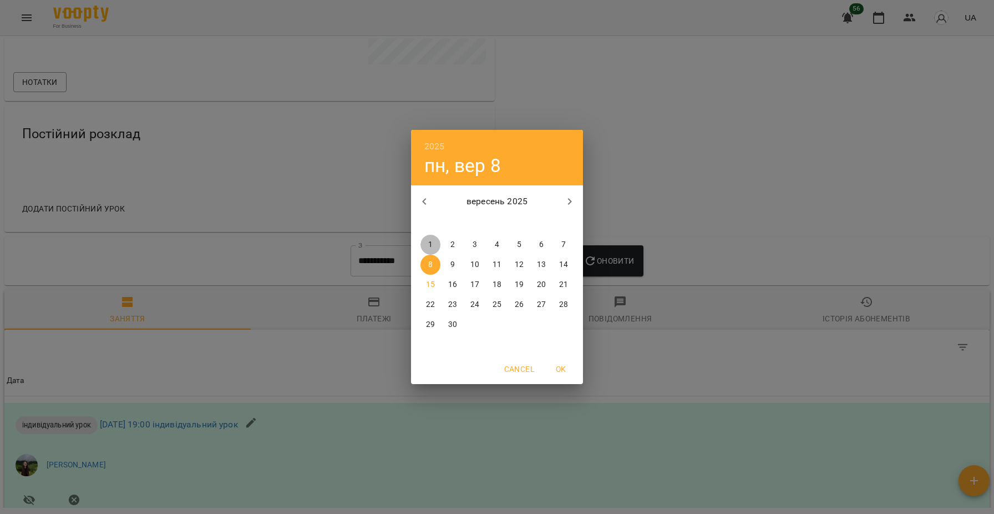
click at [432, 240] on p "1" at bounding box center [430, 244] width 4 height 11
type input "**********"
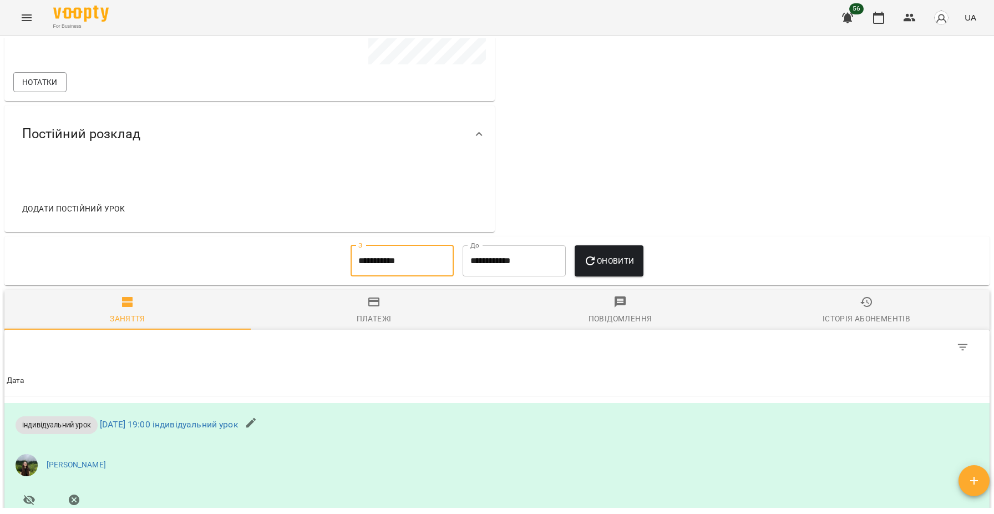
click at [608, 261] on span "Оновити" at bounding box center [609, 260] width 50 height 13
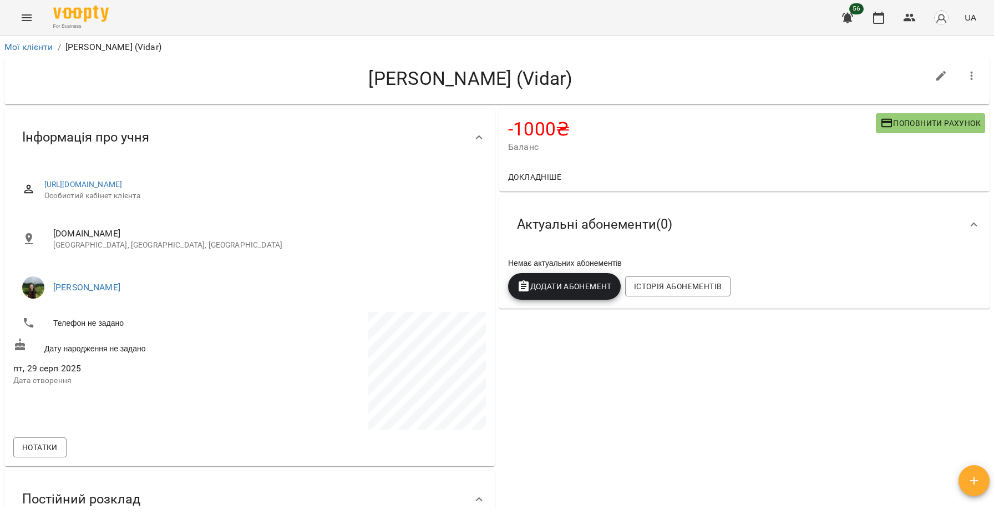
scroll to position [0, 0]
click at [23, 44] on link "Мої клієнти" at bounding box center [28, 47] width 49 height 11
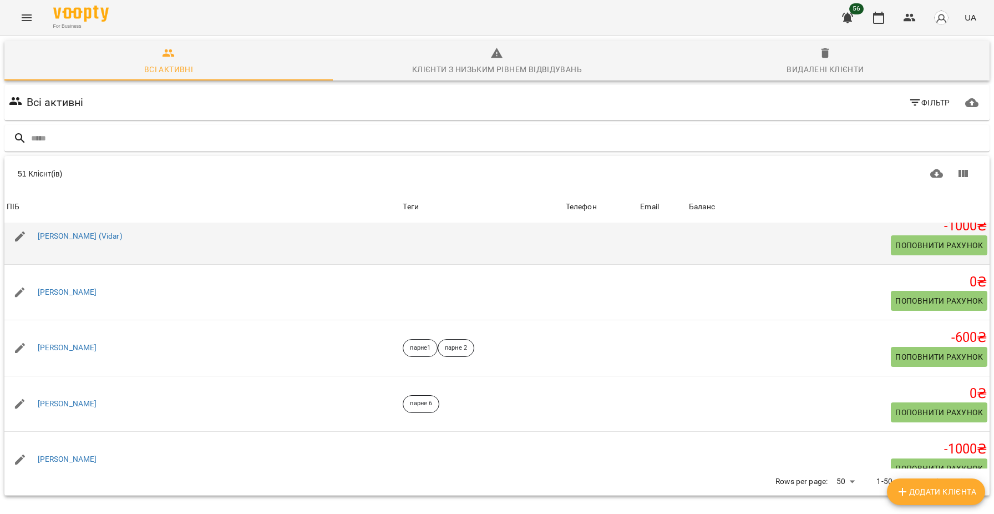
scroll to position [299, 0]
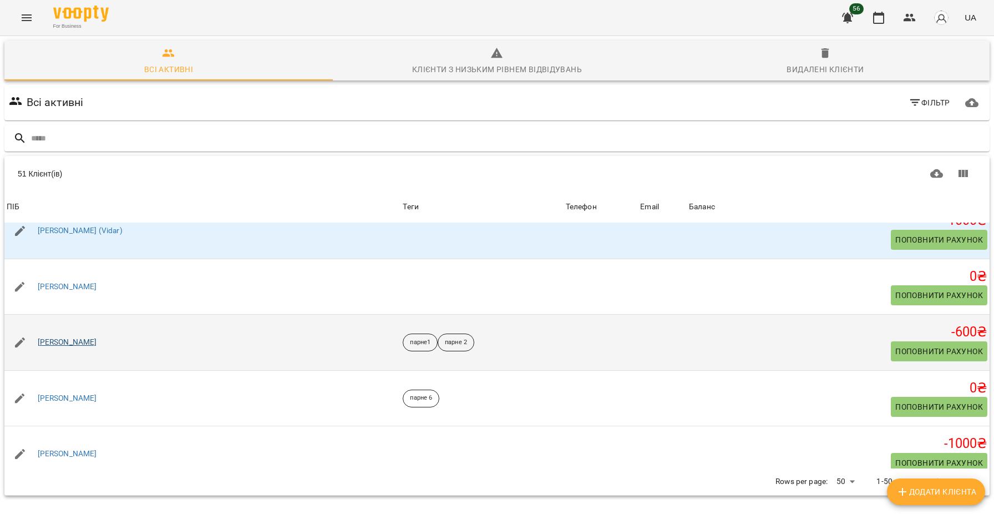
drag, startPoint x: 820, startPoint y: 12, endPoint x: 64, endPoint y: 342, distance: 824.7
click at [64, 342] on link "[PERSON_NAME]" at bounding box center [67, 342] width 59 height 11
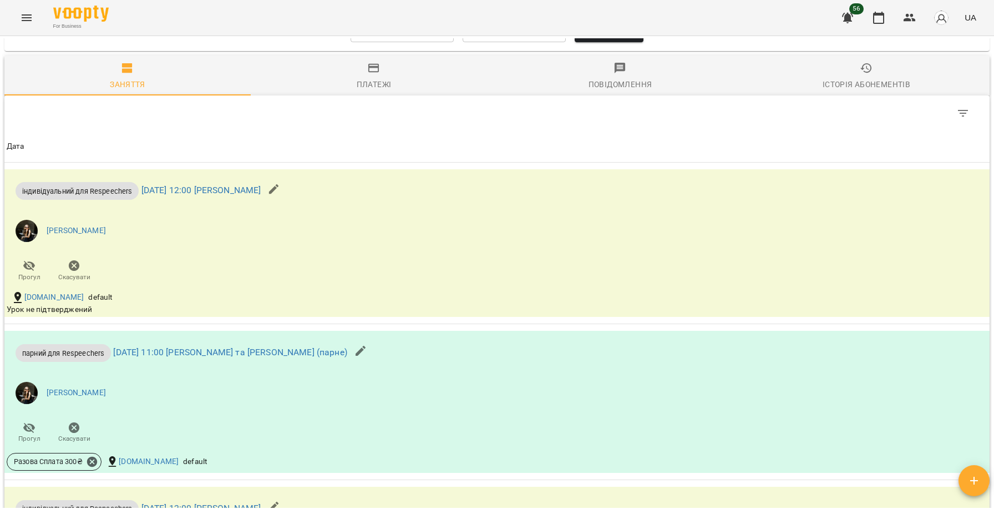
scroll to position [587, 0]
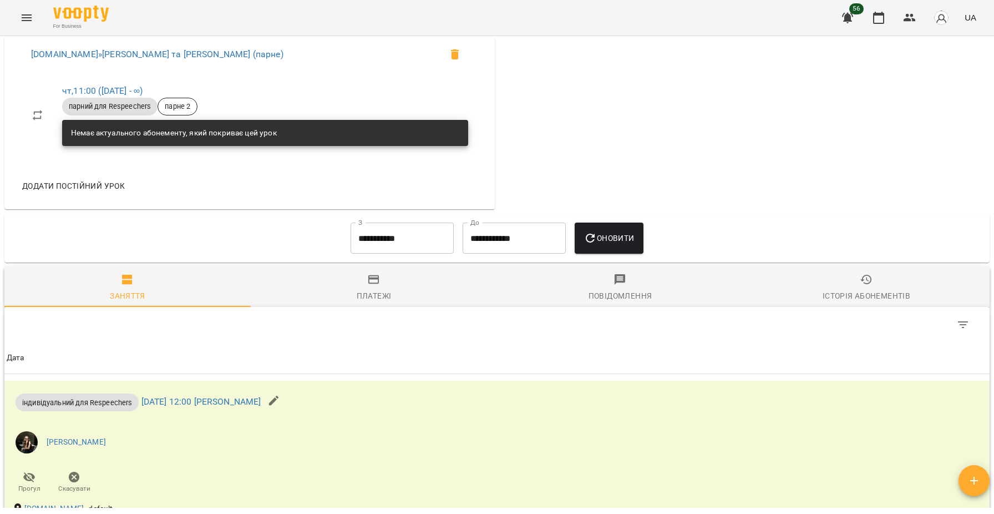
click at [393, 242] on input "**********" at bounding box center [402, 238] width 103 height 31
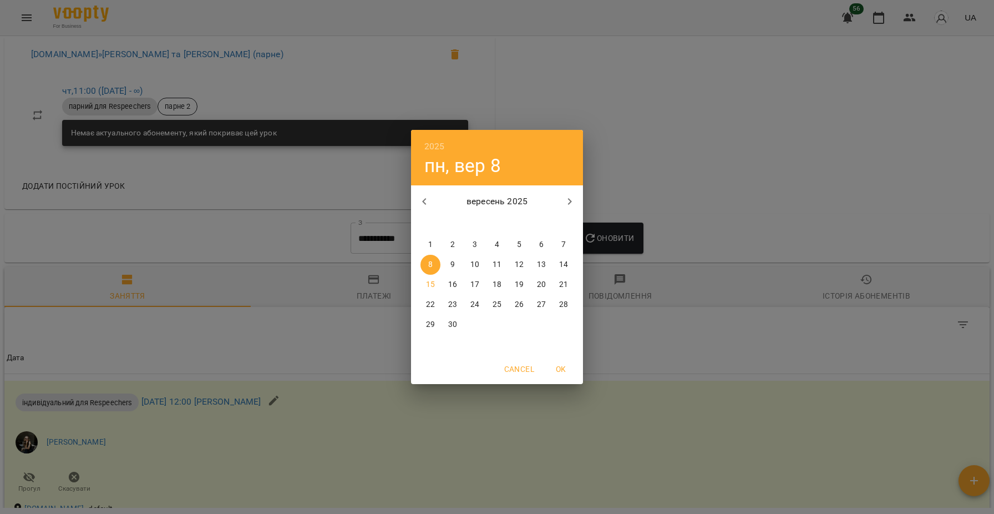
click at [431, 245] on p "1" at bounding box center [430, 244] width 4 height 11
type input "**********"
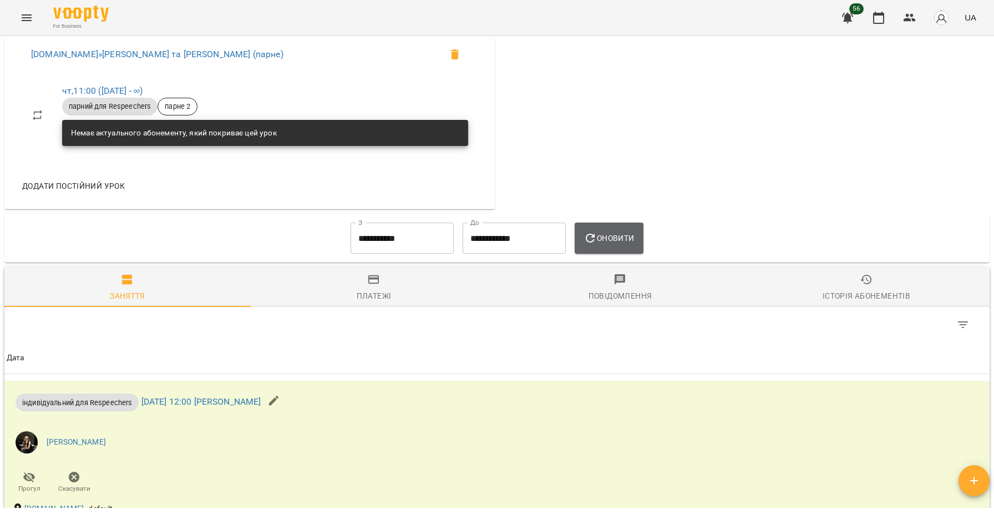
click at [615, 241] on span "Оновити" at bounding box center [609, 237] width 50 height 13
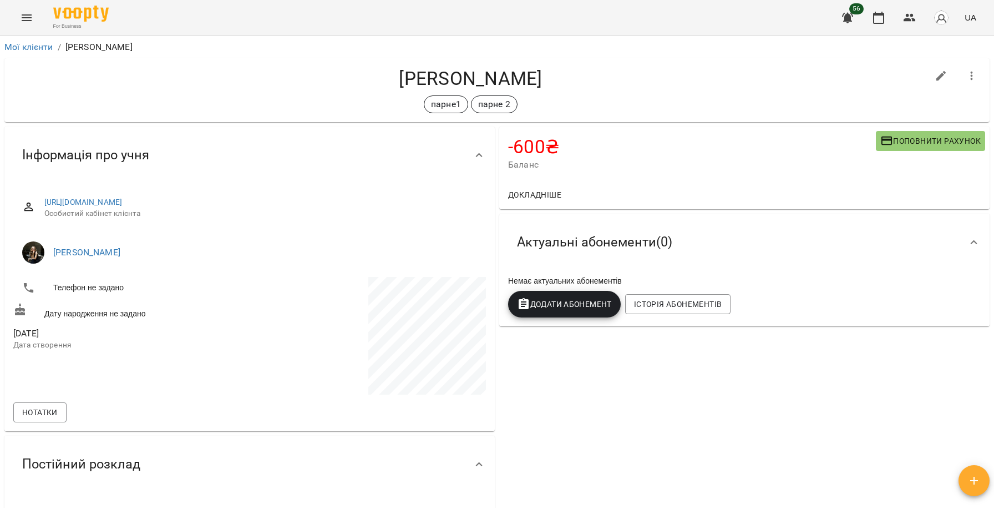
scroll to position [0, 0]
click at [39, 43] on link "Мої клієнти" at bounding box center [28, 47] width 49 height 11
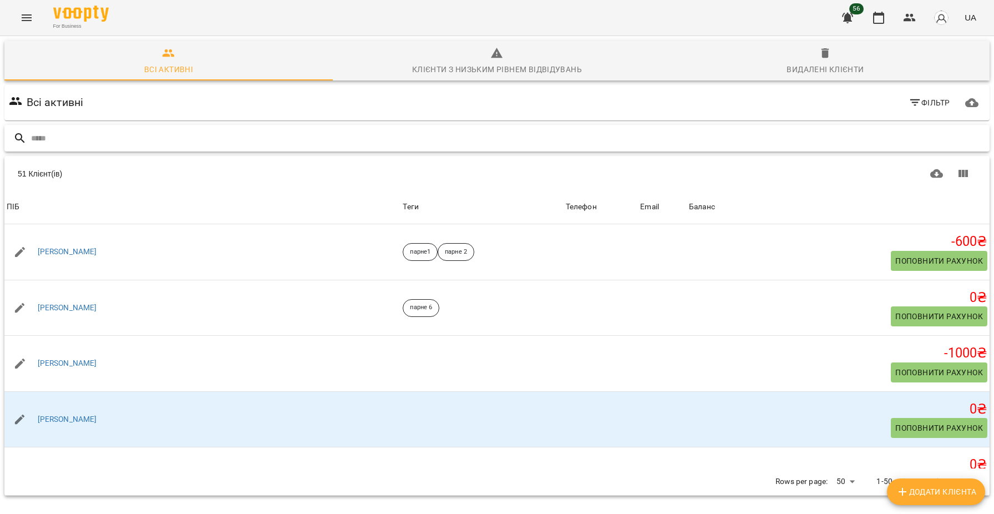
scroll to position [421, 0]
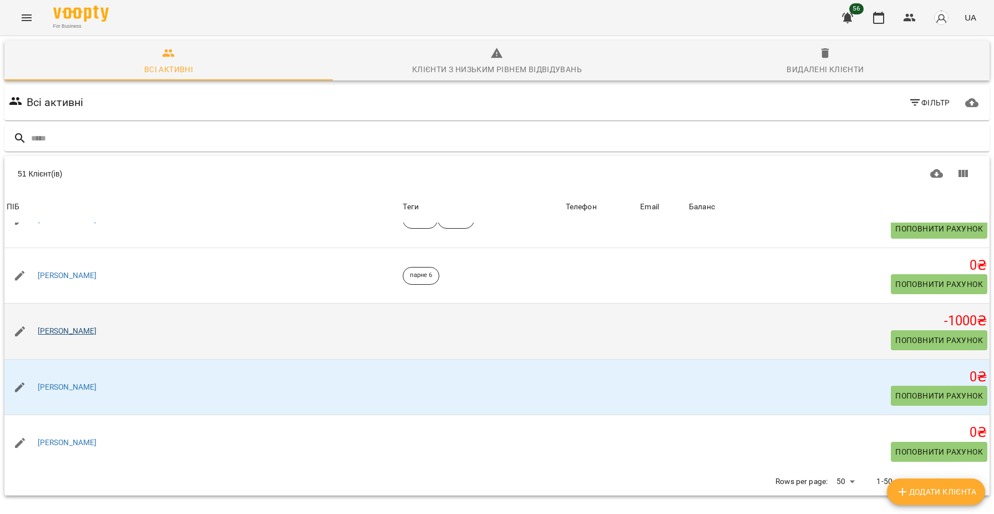
click at [77, 332] on link "[PERSON_NAME]" at bounding box center [67, 331] width 59 height 11
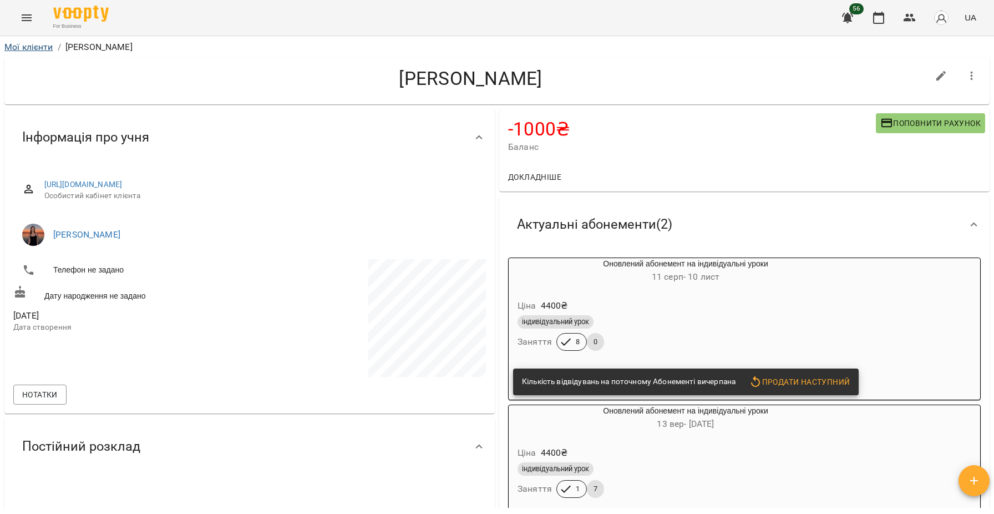
click at [32, 44] on link "Мої клієнти" at bounding box center [28, 47] width 49 height 11
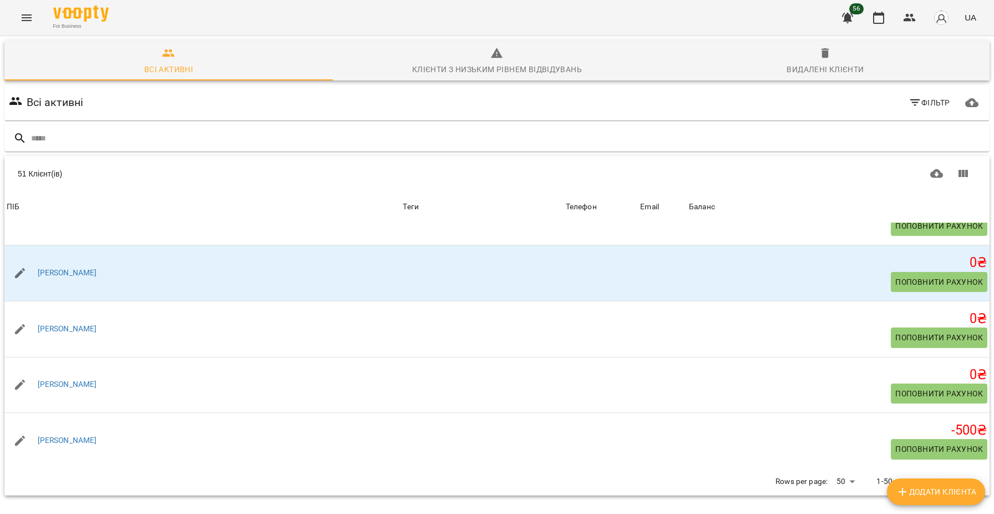
scroll to position [2556, 0]
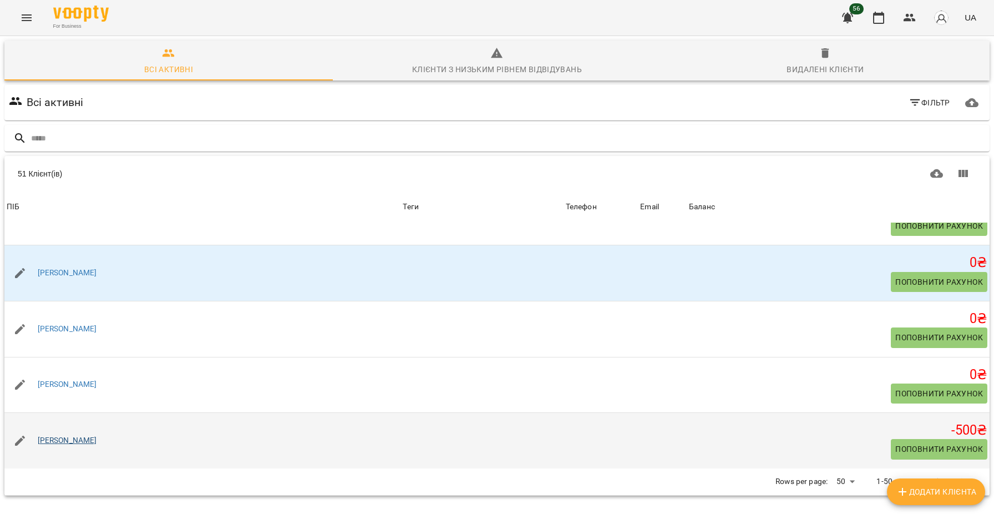
click at [81, 437] on link "[PERSON_NAME]" at bounding box center [67, 440] width 59 height 11
